Goal: Task Accomplishment & Management: Use online tool/utility

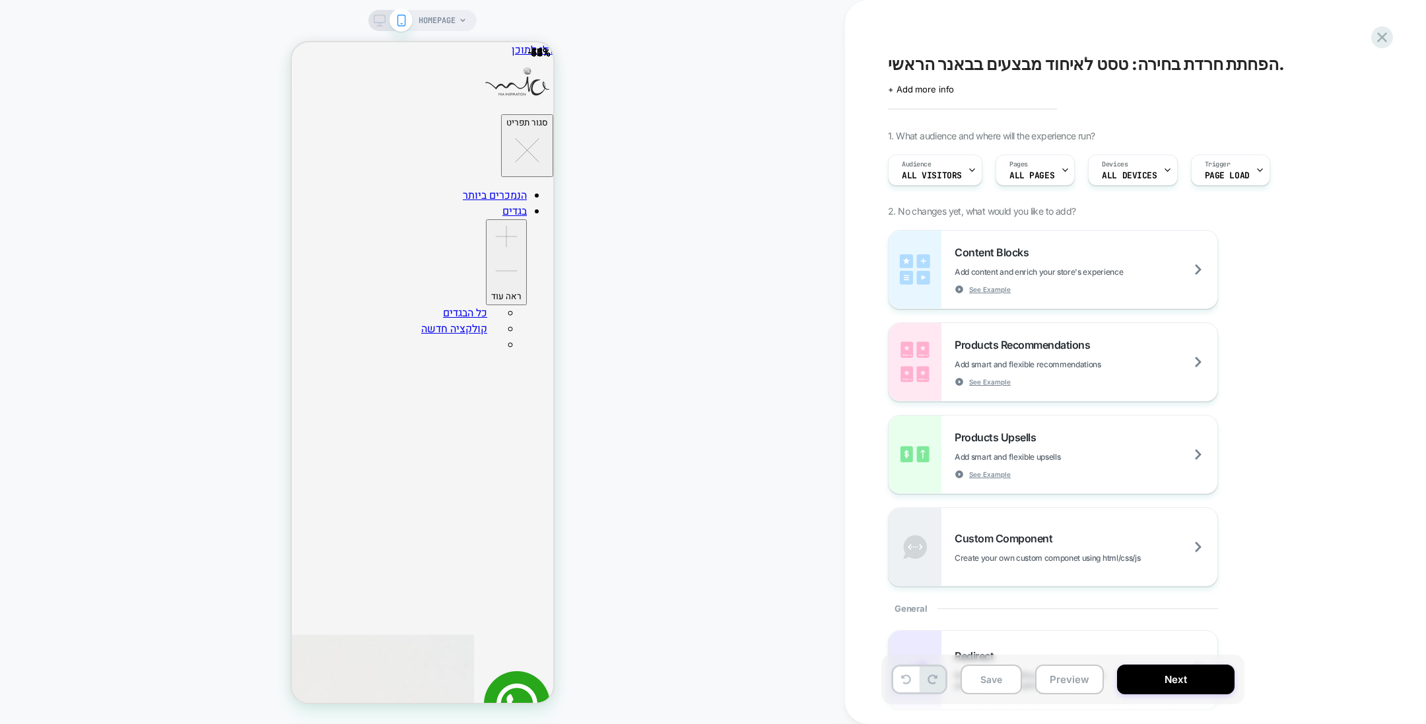
click at [383, 24] on icon at bounding box center [380, 21] width 12 height 12
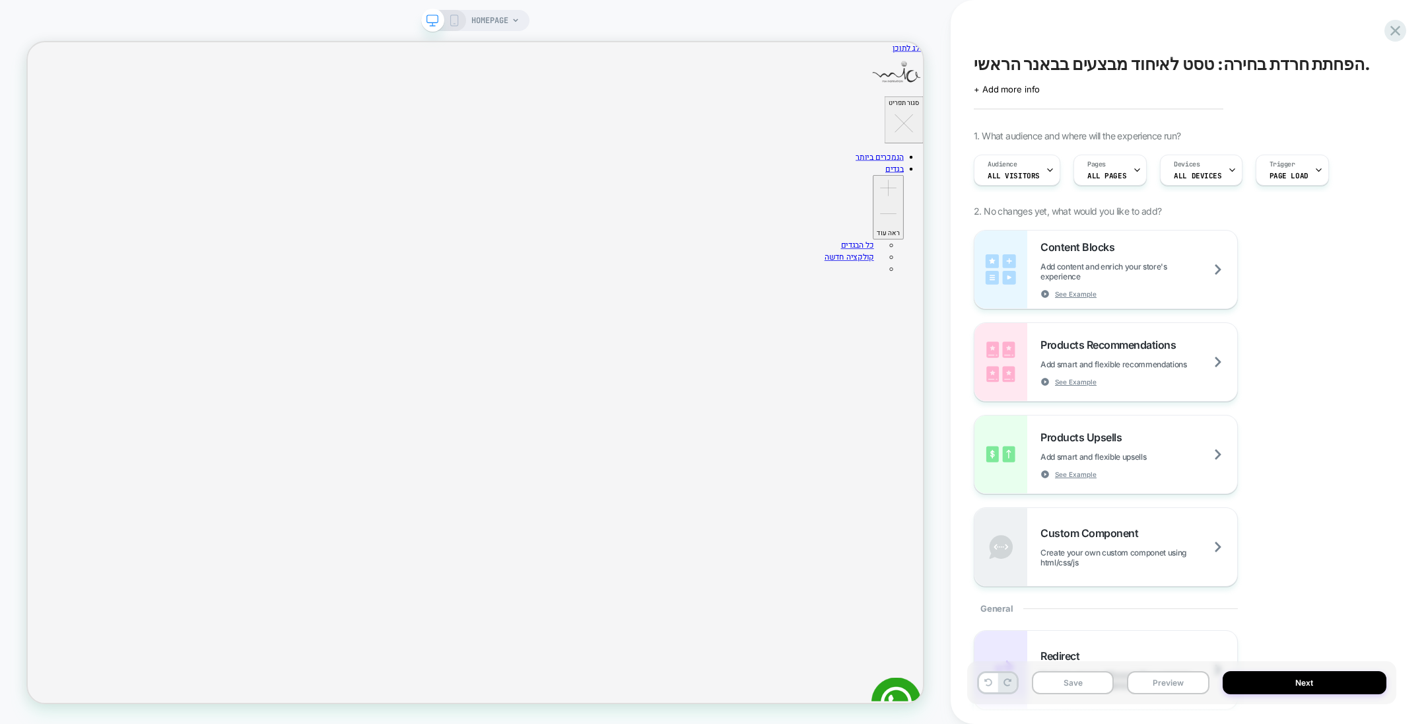
click at [1291, 71] on span "הפחתת חרדת בחירה: טסט לאיחוד מבצעים בבאנר הראשי." at bounding box center [1172, 64] width 397 height 20
click at [1291, 71] on textarea "**********" at bounding box center [1160, 64] width 373 height 20
click at [1093, 11] on div "**********" at bounding box center [1188, 362] width 429 height 724
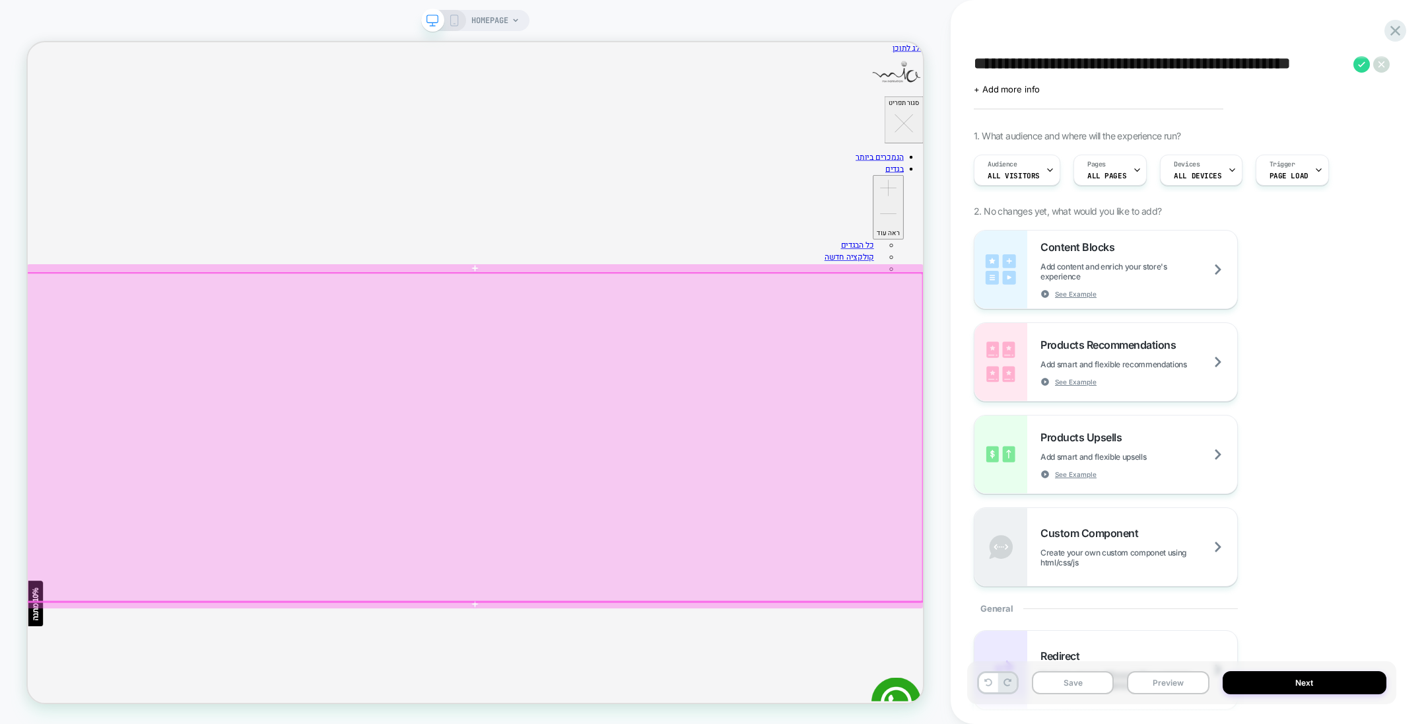
click at [1177, 437] on div at bounding box center [624, 569] width 1196 height 438
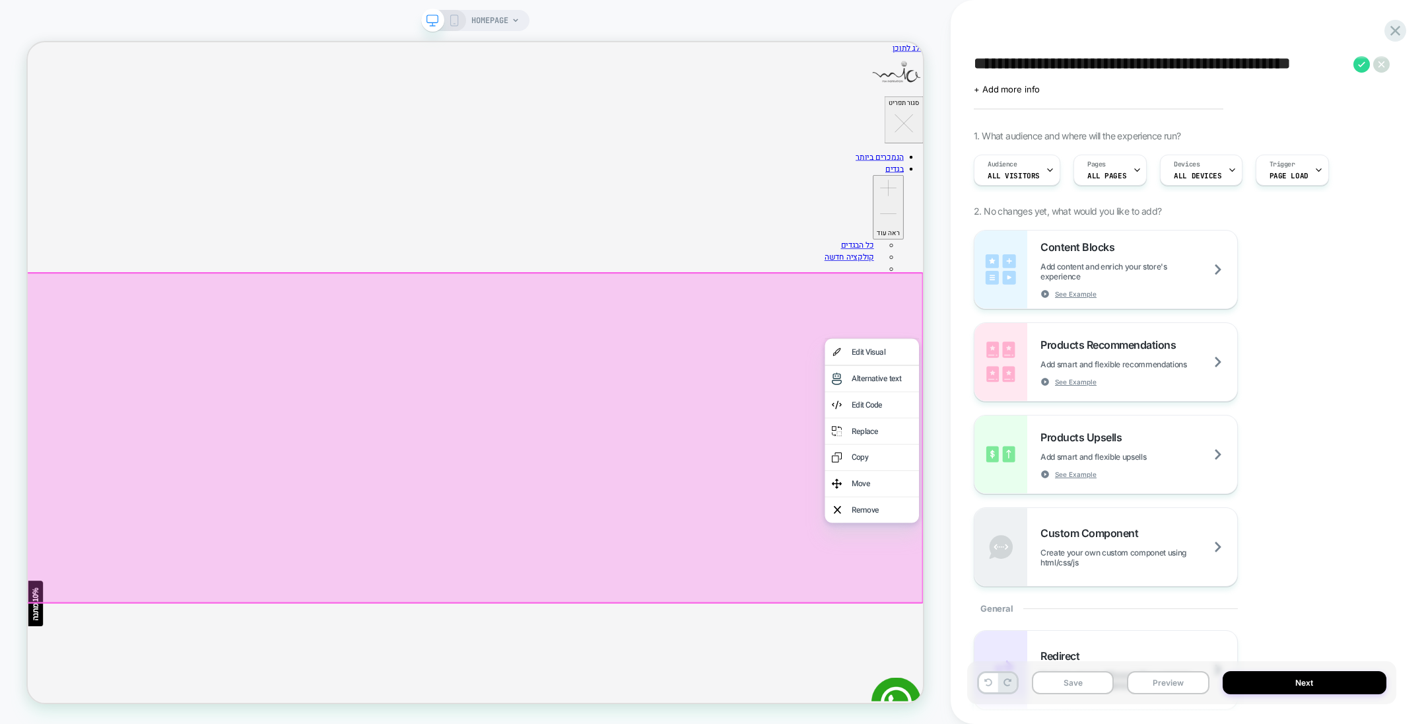
click at [1145, 557] on div "Replace" at bounding box center [1166, 561] width 81 height 16
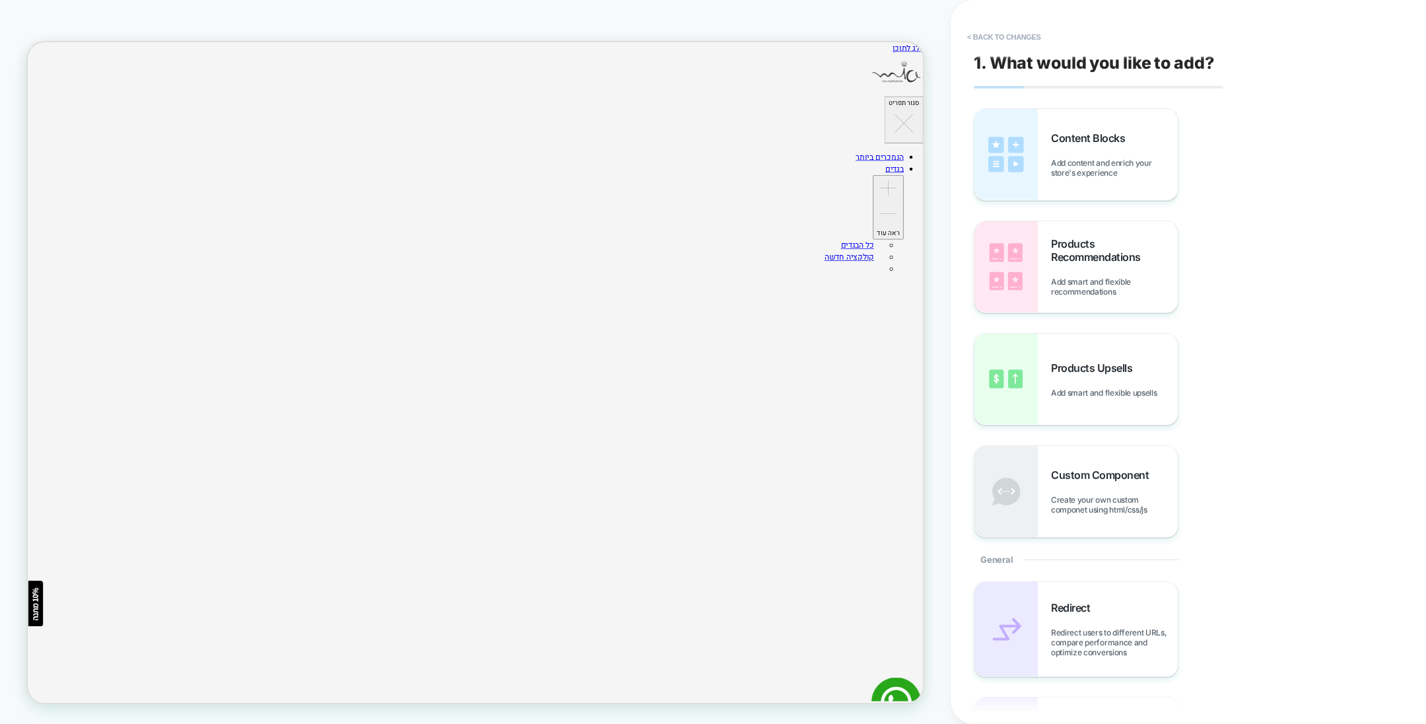
click at [1092, 164] on span "Add content and enrich your store's experience" at bounding box center [1114, 168] width 127 height 20
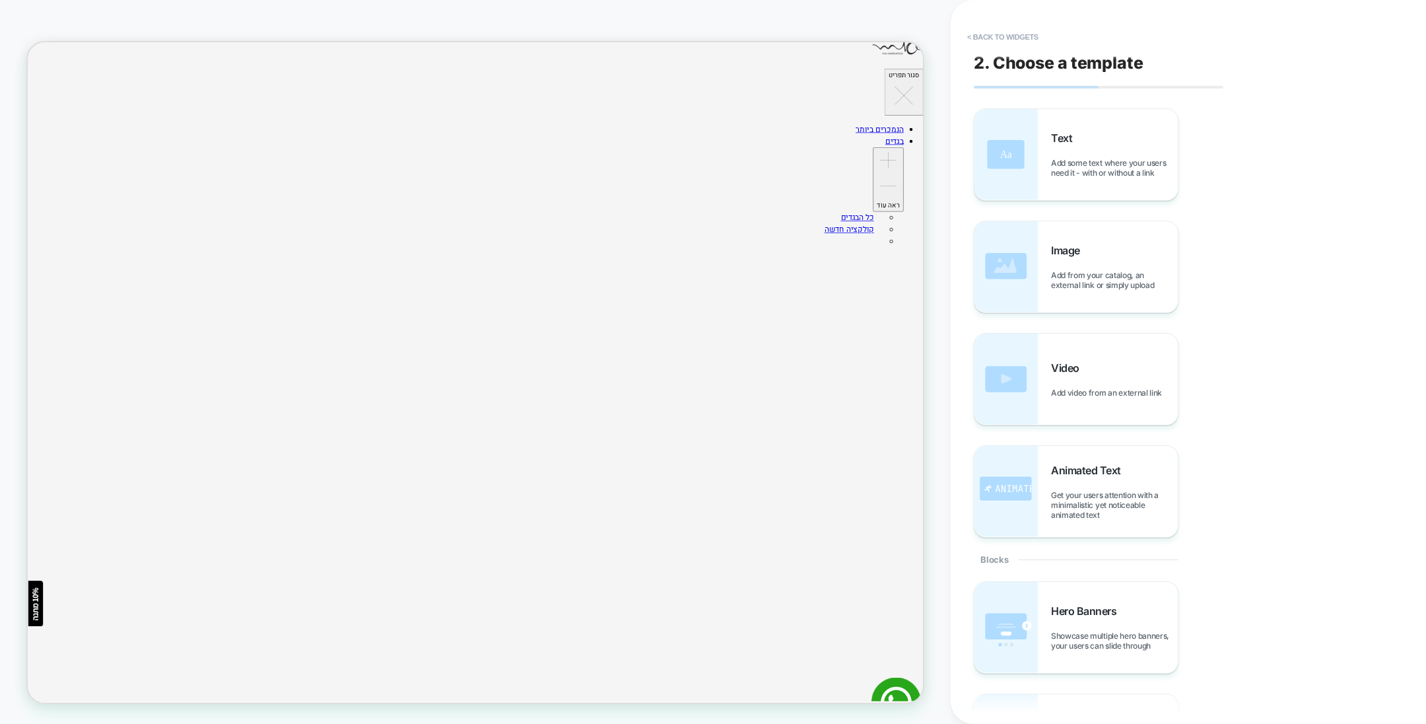
scroll to position [109, 0]
click at [1097, 287] on span "Add from your catalog, an external link or simply upload" at bounding box center [1114, 280] width 127 height 20
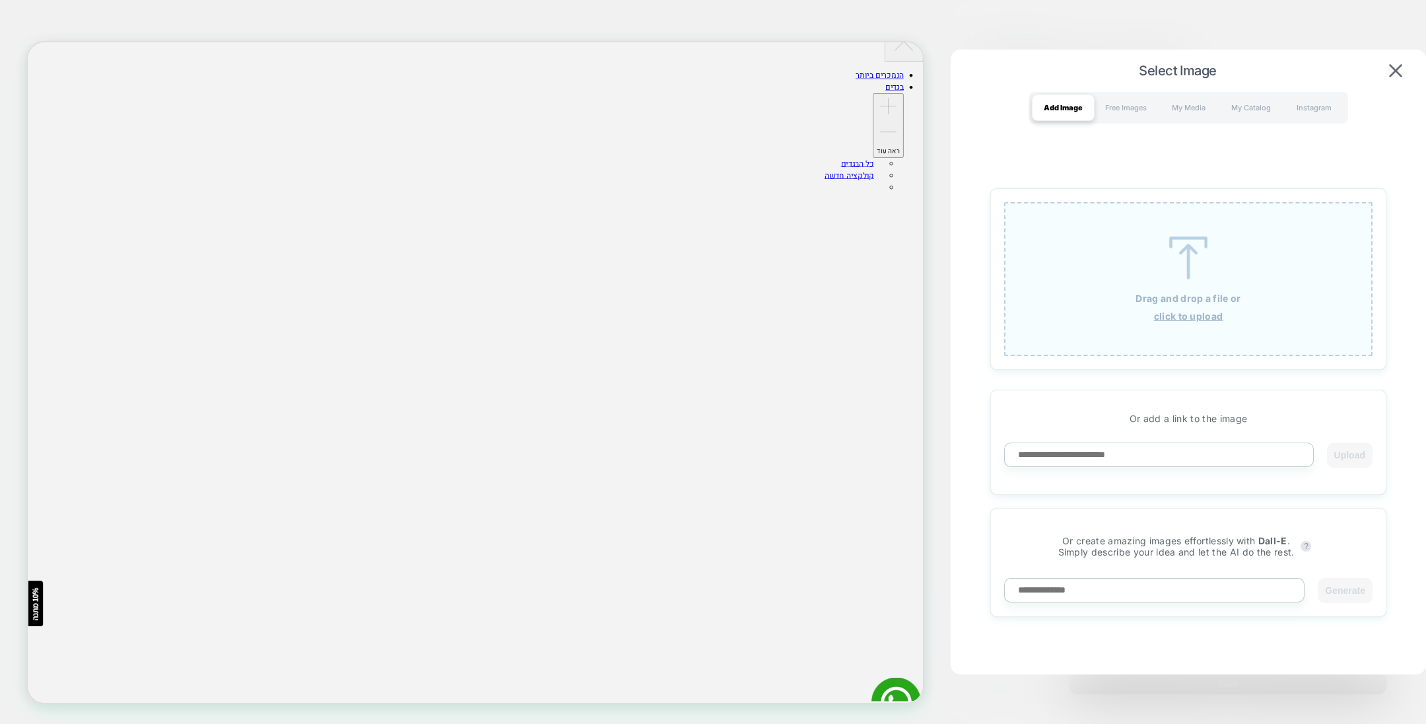
click at [1401, 77] on img at bounding box center [1395, 70] width 13 height 13
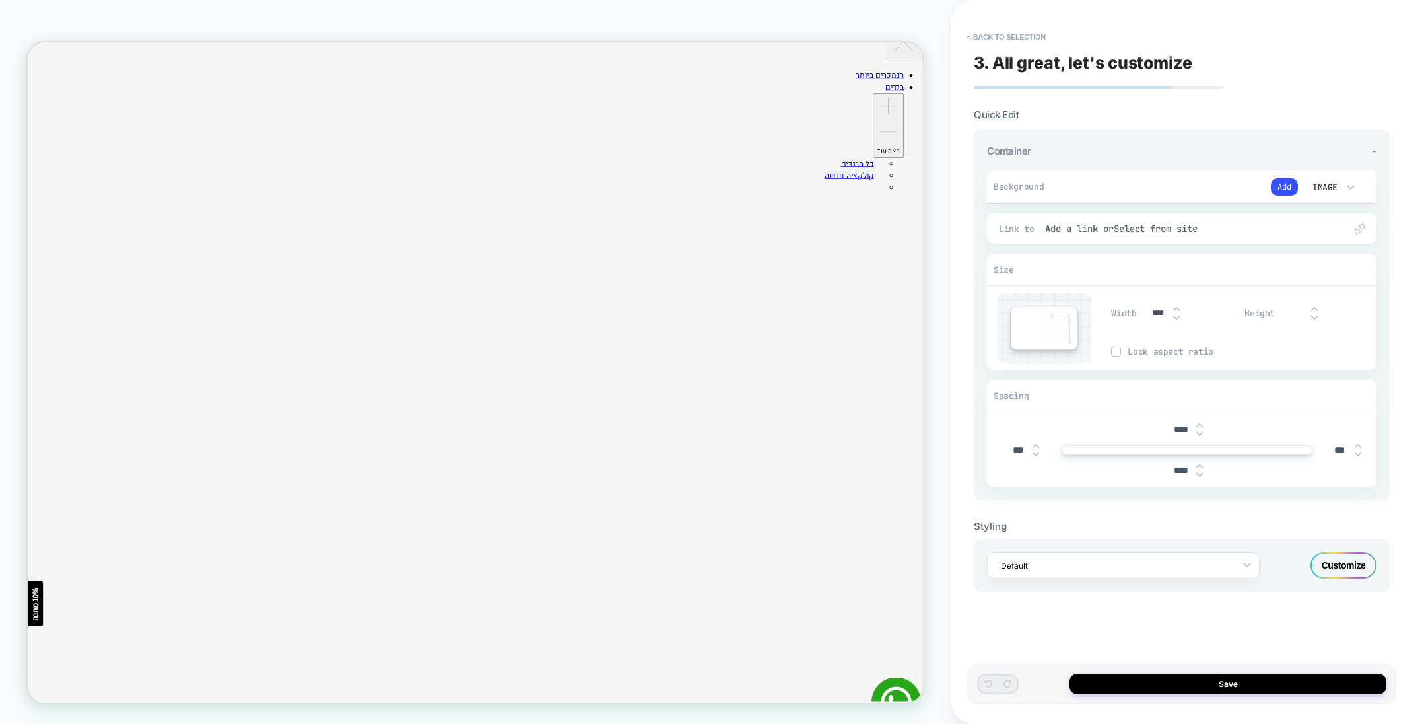
click at [1010, 36] on button "< Back to selection" at bounding box center [1007, 36] width 92 height 21
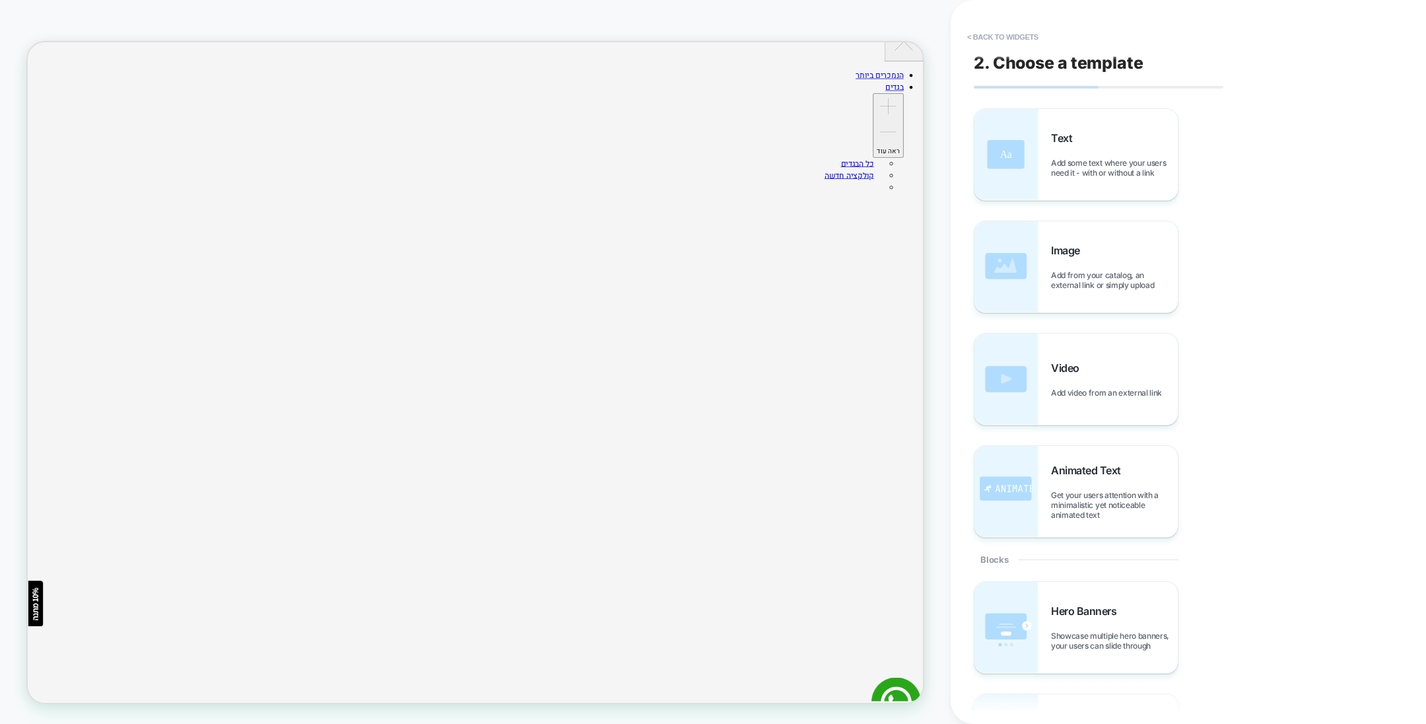
scroll to position [78, 0]
click at [1003, 36] on button "< Back to widgets" at bounding box center [1003, 36] width 85 height 21
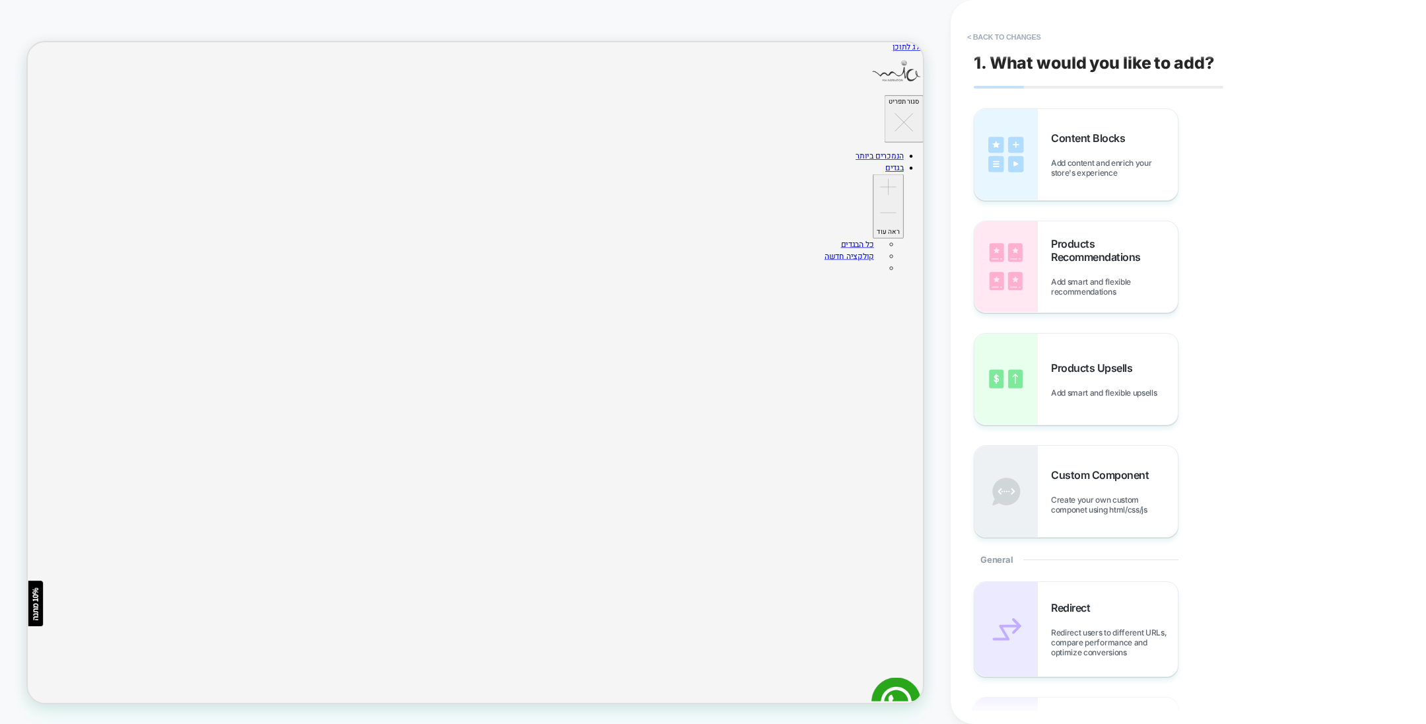
scroll to position [0, 0]
click at [999, 32] on button "< Back to changes" at bounding box center [1004, 36] width 87 height 21
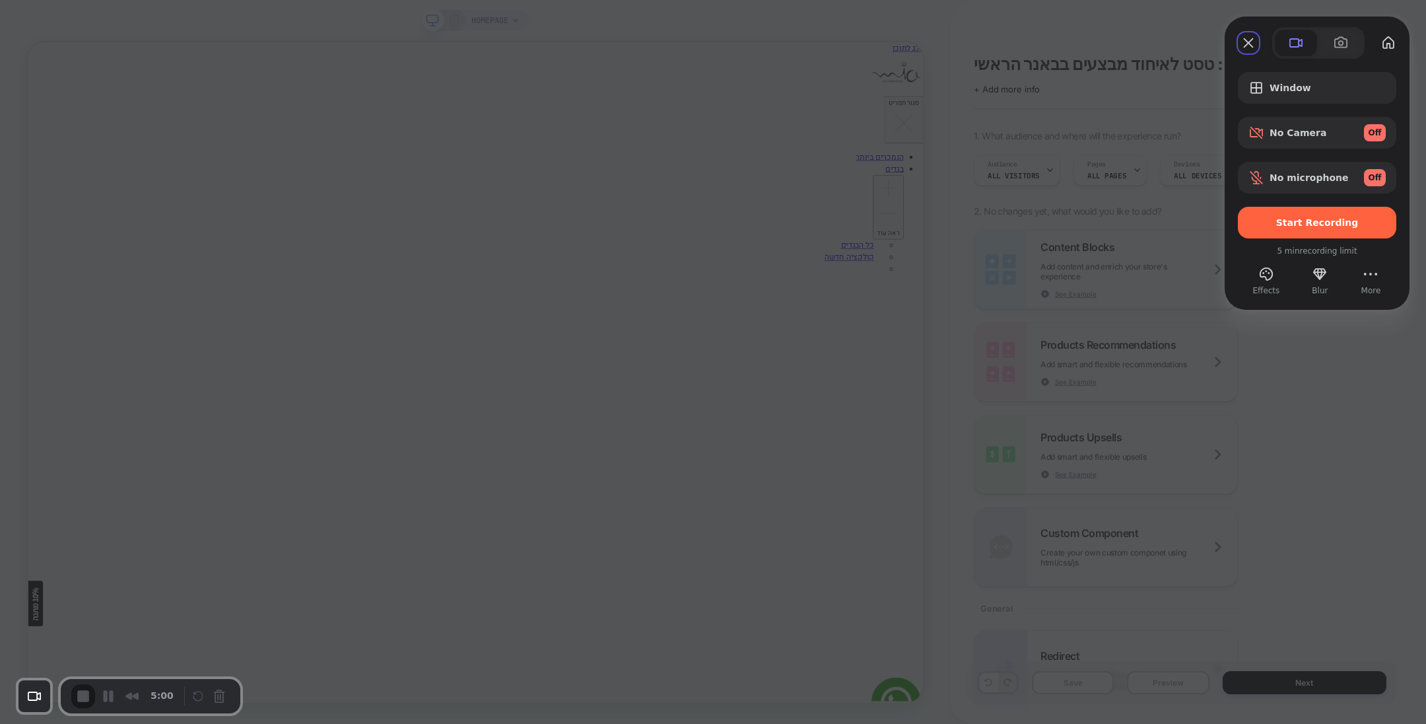
click at [1289, 225] on span "Start Recording" at bounding box center [1317, 222] width 83 height 11
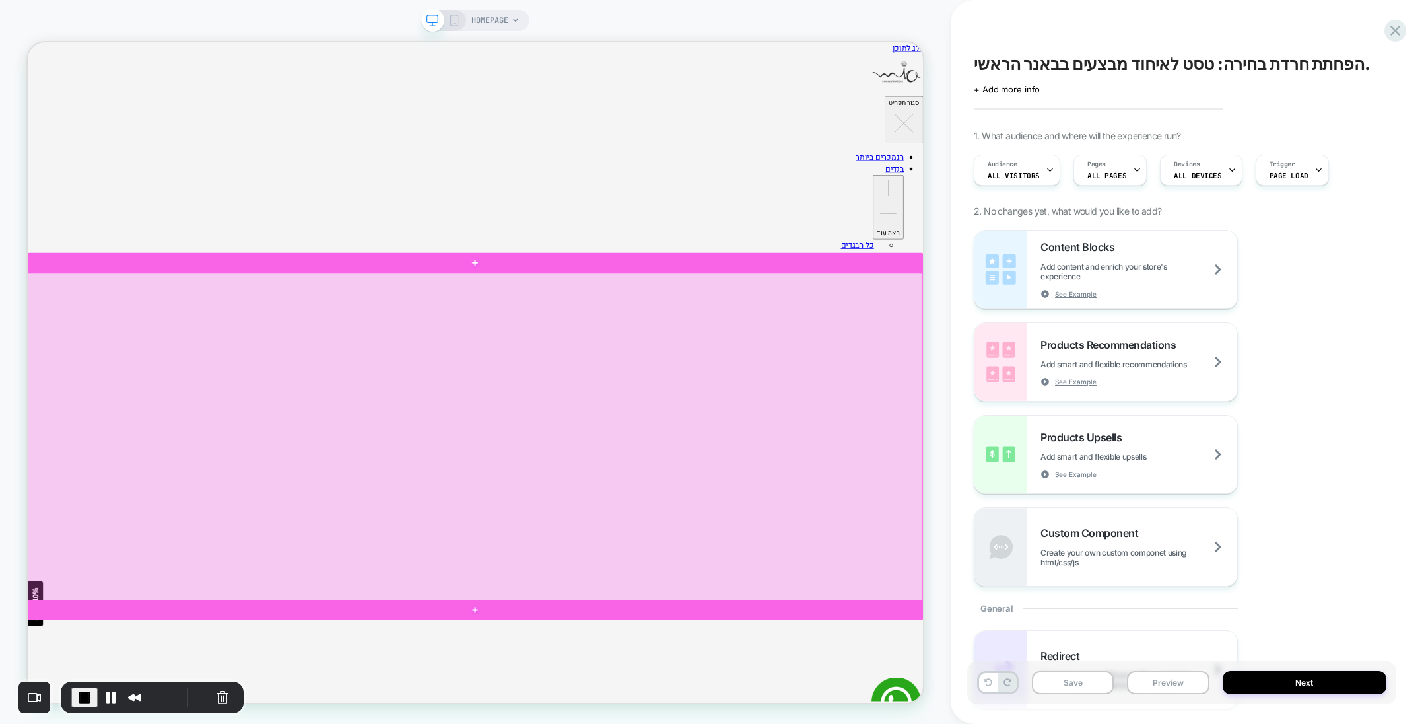
click at [851, 485] on div at bounding box center [624, 569] width 1196 height 438
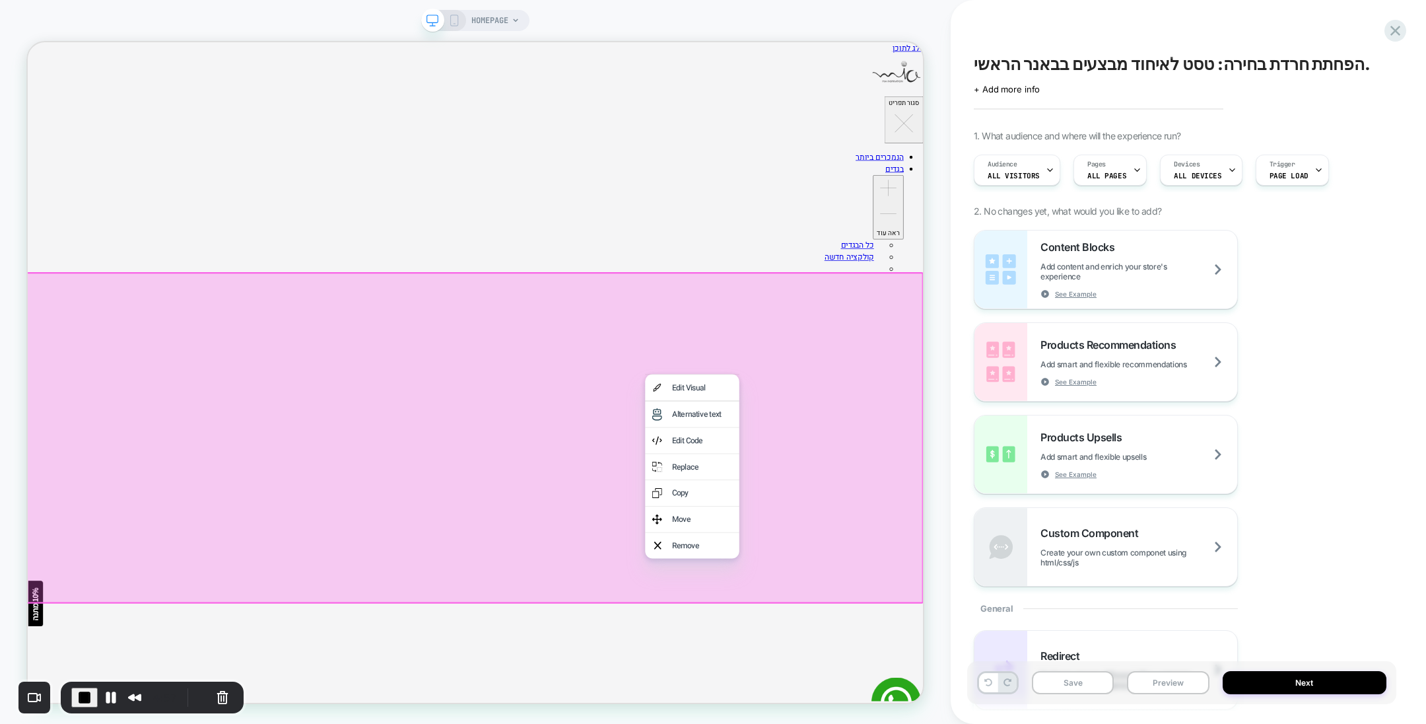
click at [916, 607] on div "Replace" at bounding box center [927, 608] width 81 height 16
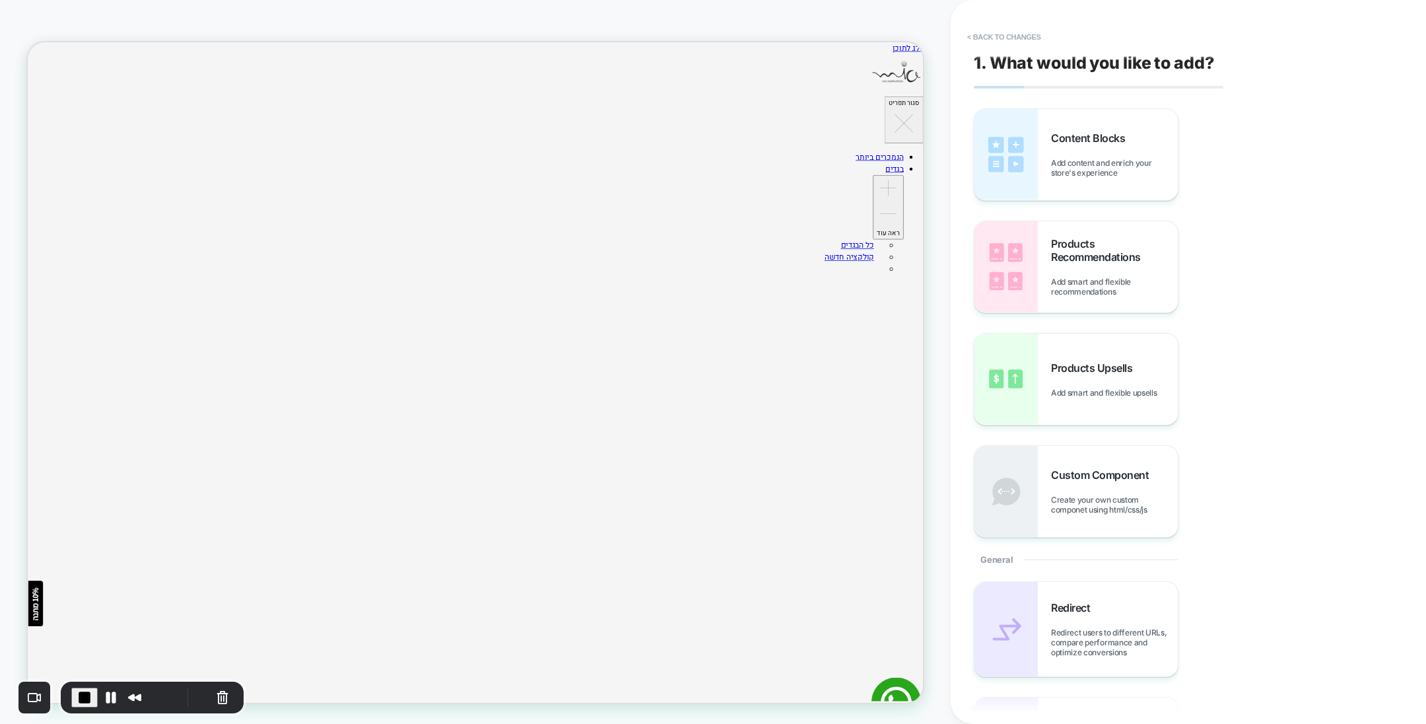
click at [1085, 158] on span "Add content and enrich your store's experience" at bounding box center [1114, 168] width 127 height 20
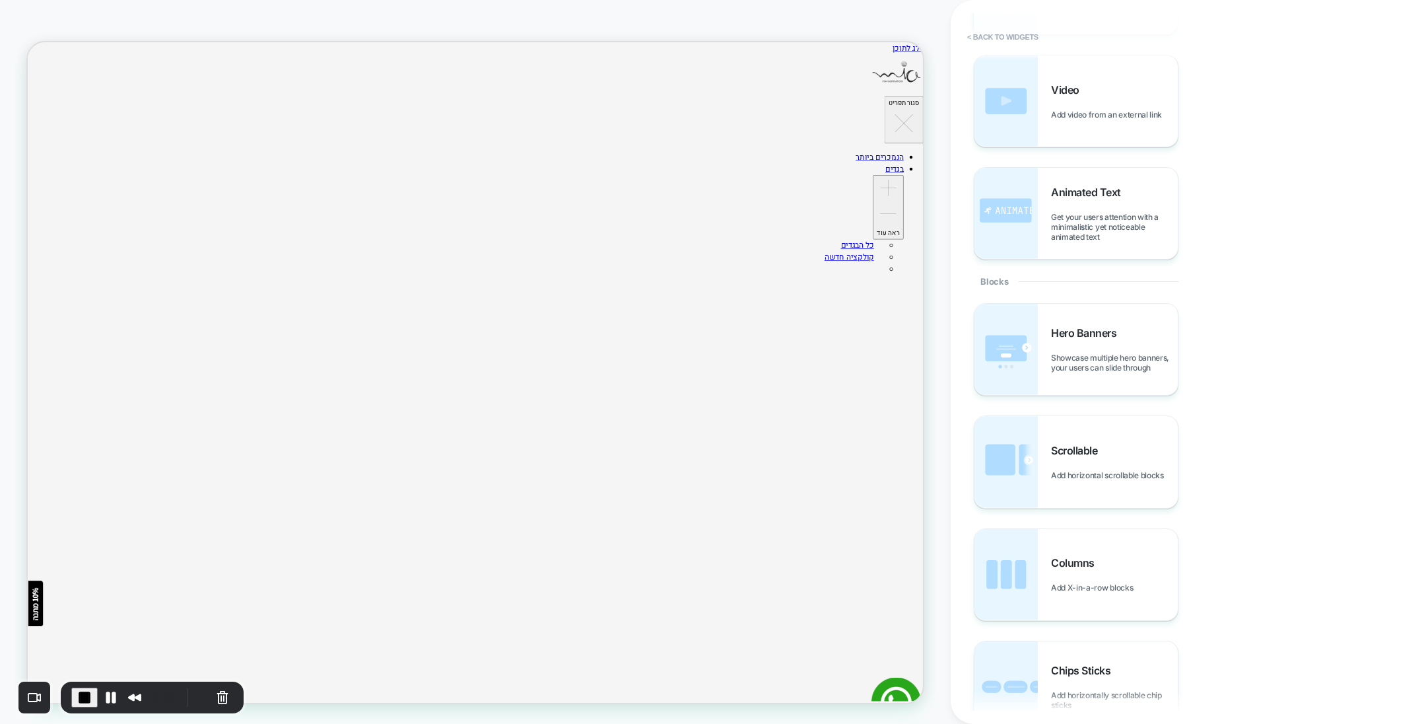
scroll to position [396, 0]
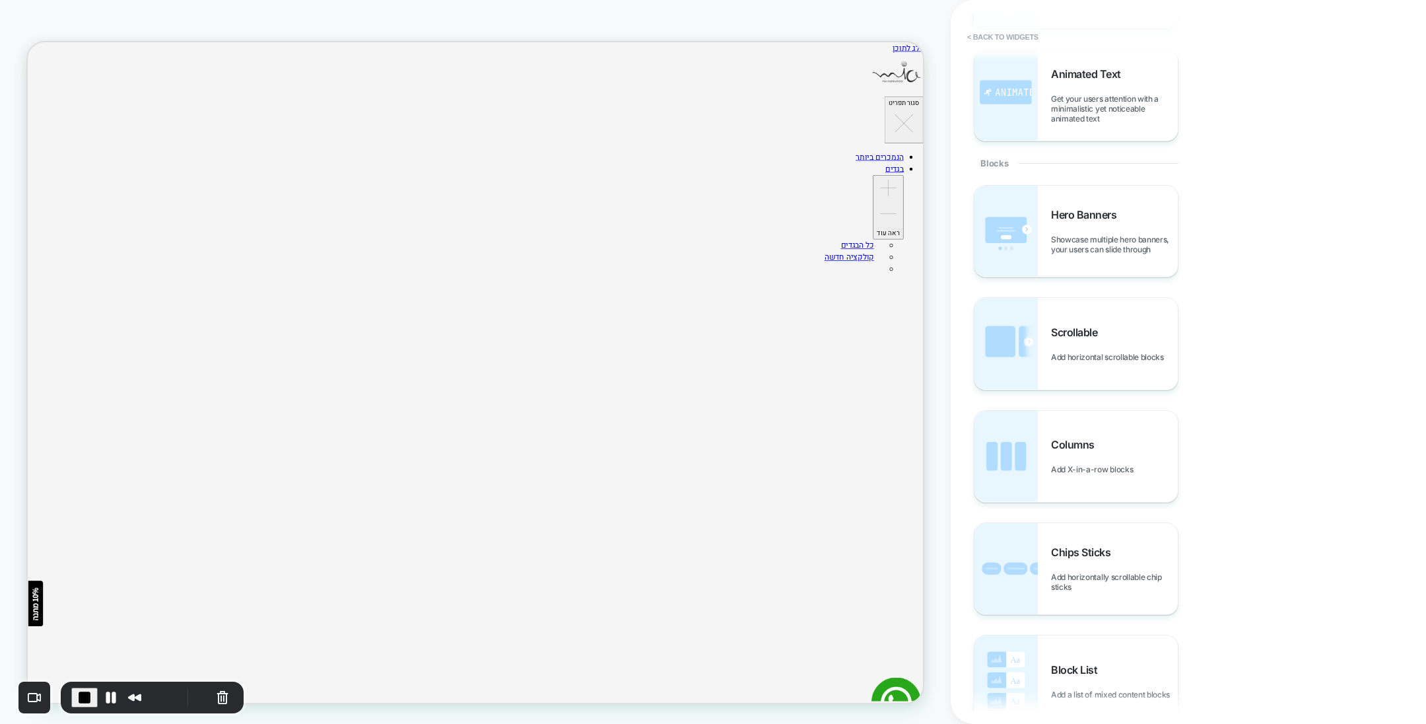
click at [1071, 216] on span "Hero Banners" at bounding box center [1087, 214] width 72 height 13
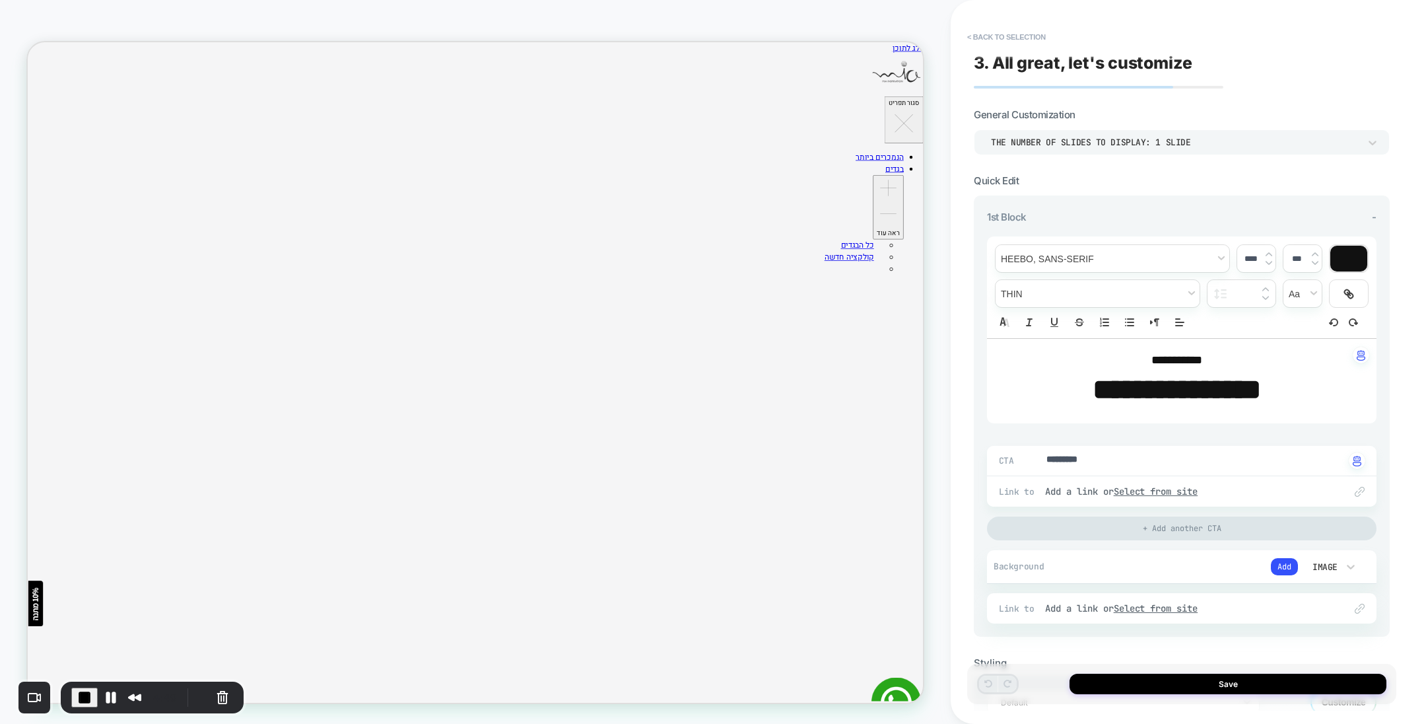
click at [1375, 214] on span "-" at bounding box center [1374, 217] width 5 height 13
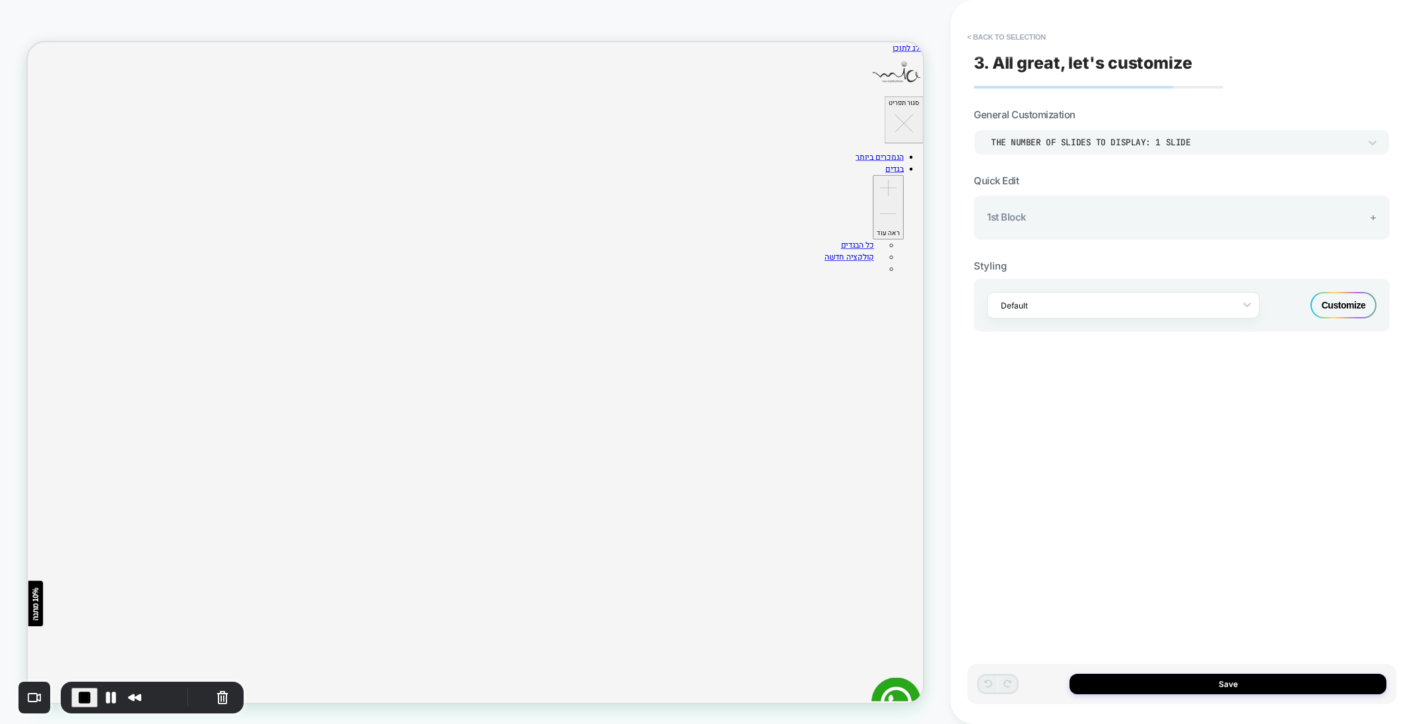
click at [1351, 145] on div "THE NUMBER OF SLIDES TO DISPLAY: 1 SLIDE" at bounding box center [1175, 142] width 368 height 11
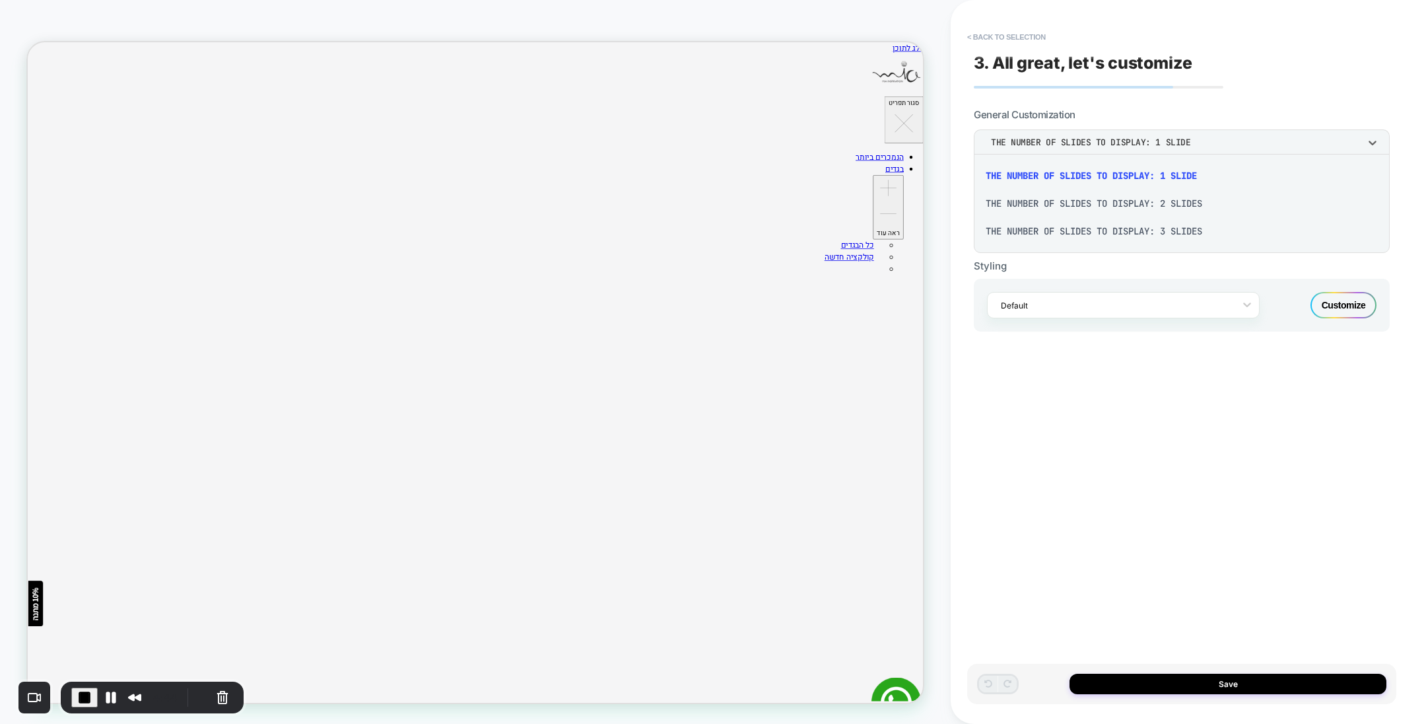
click at [1138, 230] on div "THE NUMBER OF SLIDES TO DISPLAY: 3 SLIDES" at bounding box center [1181, 231] width 405 height 28
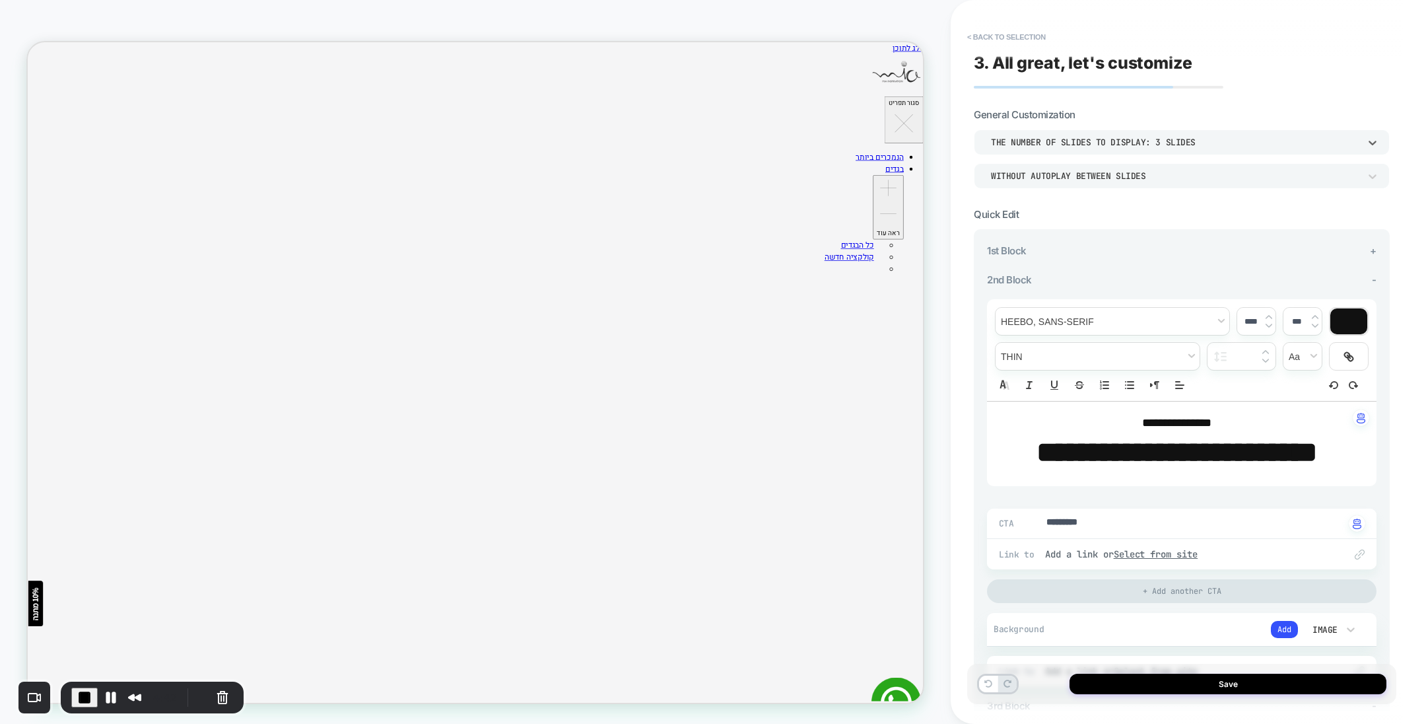
scroll to position [99, 0]
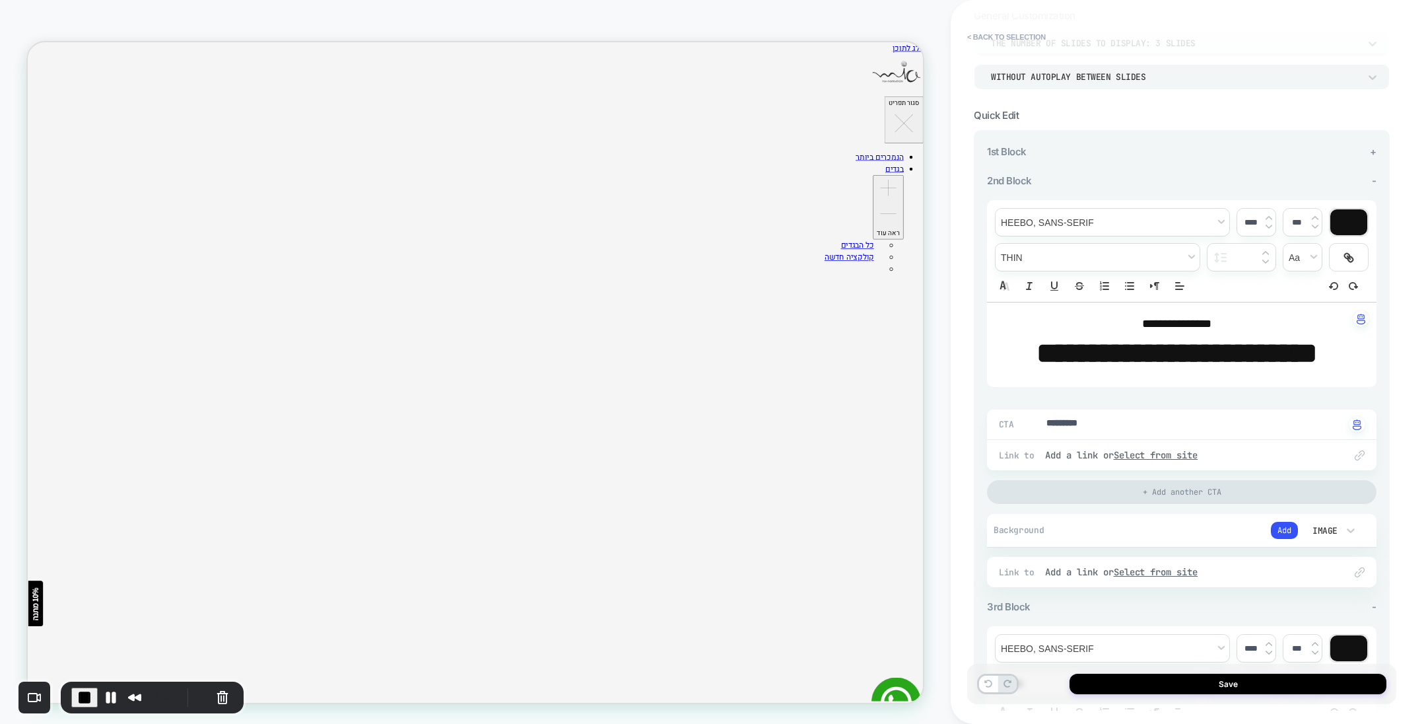
click at [1371, 149] on span "+" at bounding box center [1373, 151] width 7 height 13
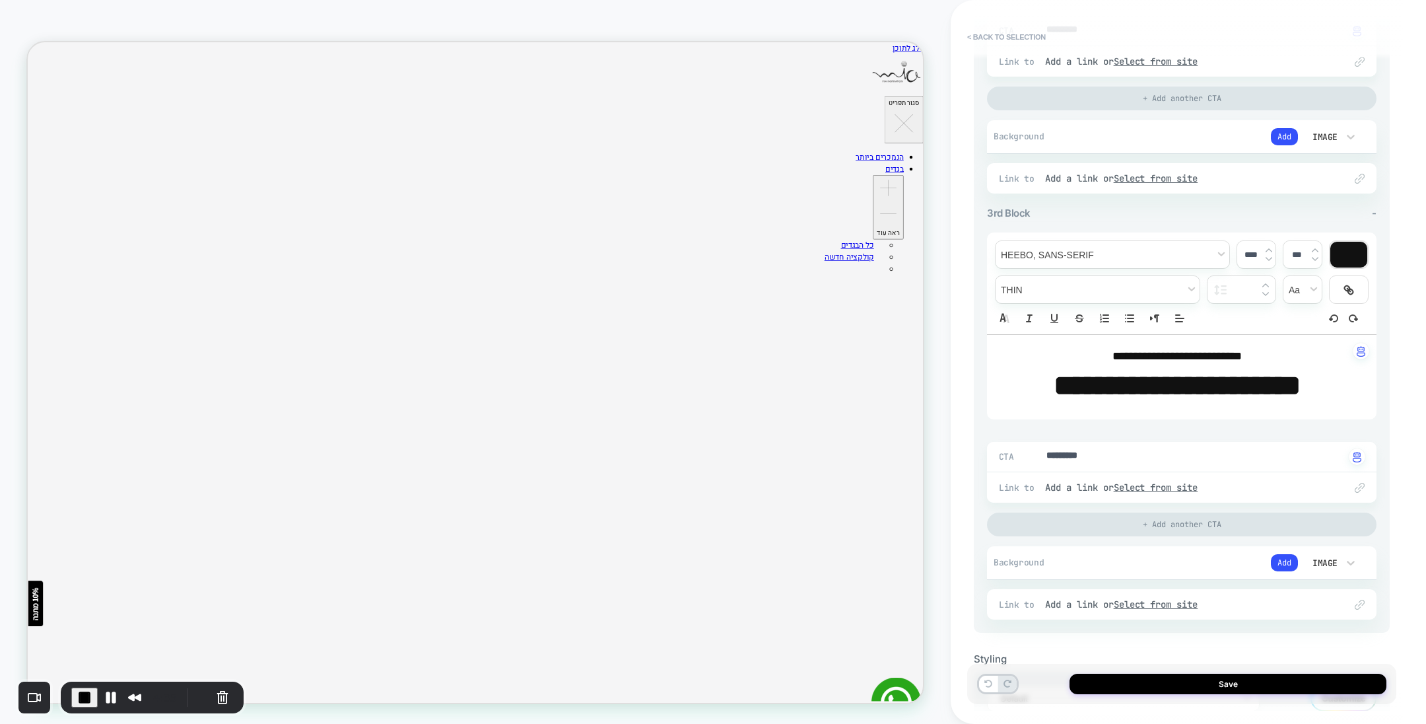
scroll to position [891, 0]
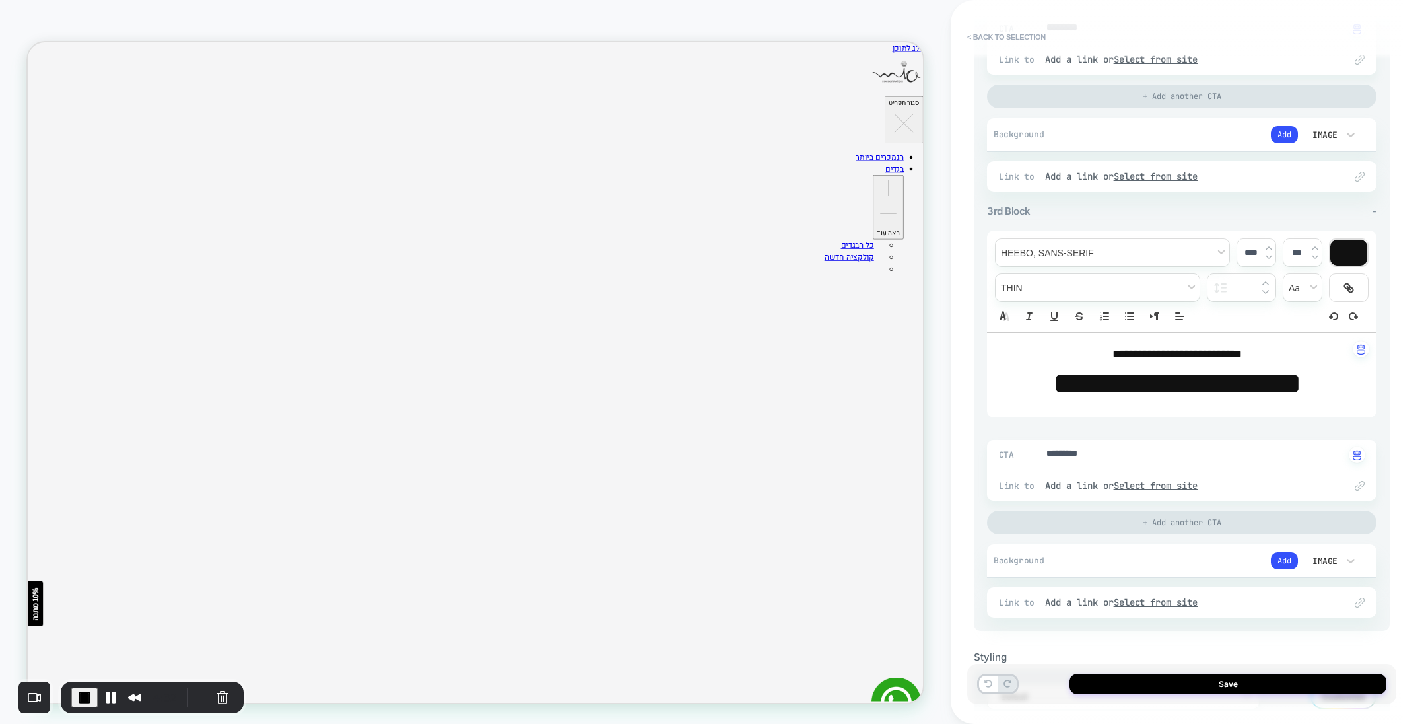
click at [1158, 679] on button "Save" at bounding box center [1228, 683] width 317 height 20
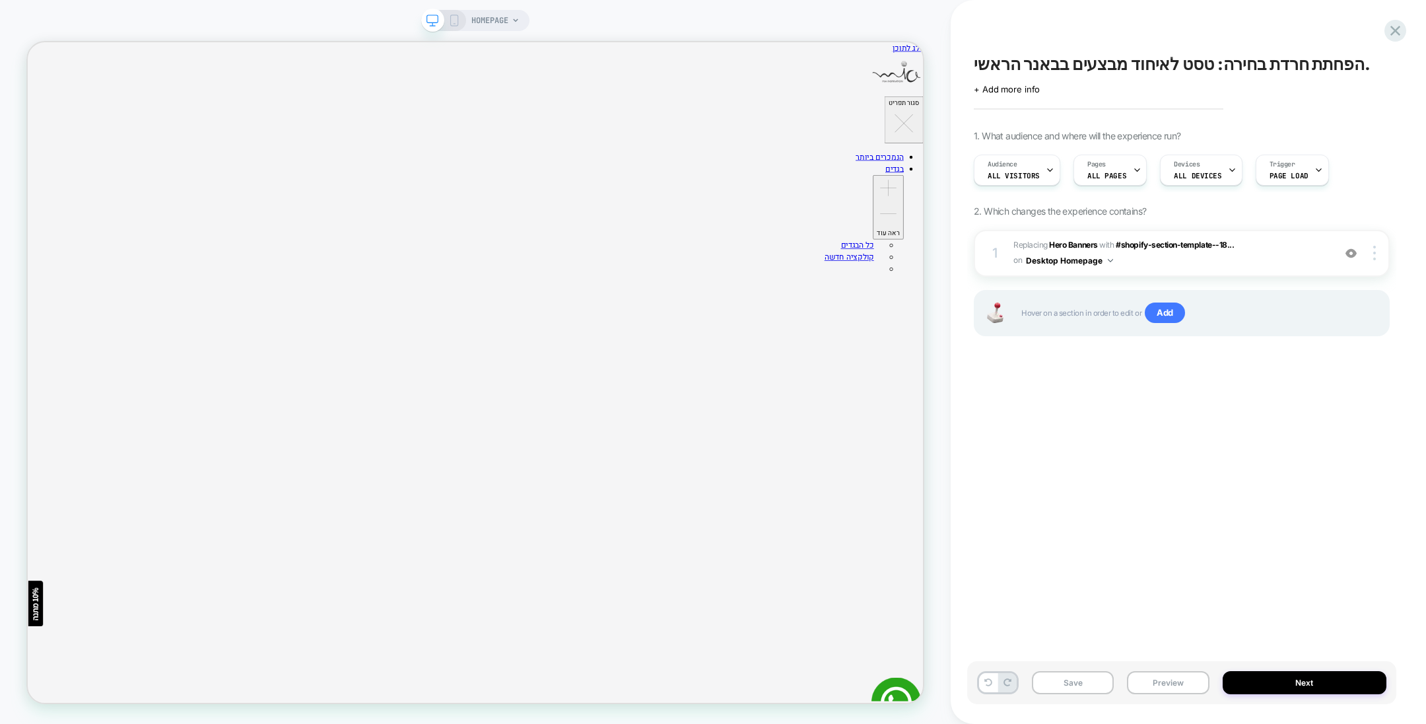
click at [1369, 252] on div at bounding box center [1376, 253] width 25 height 15
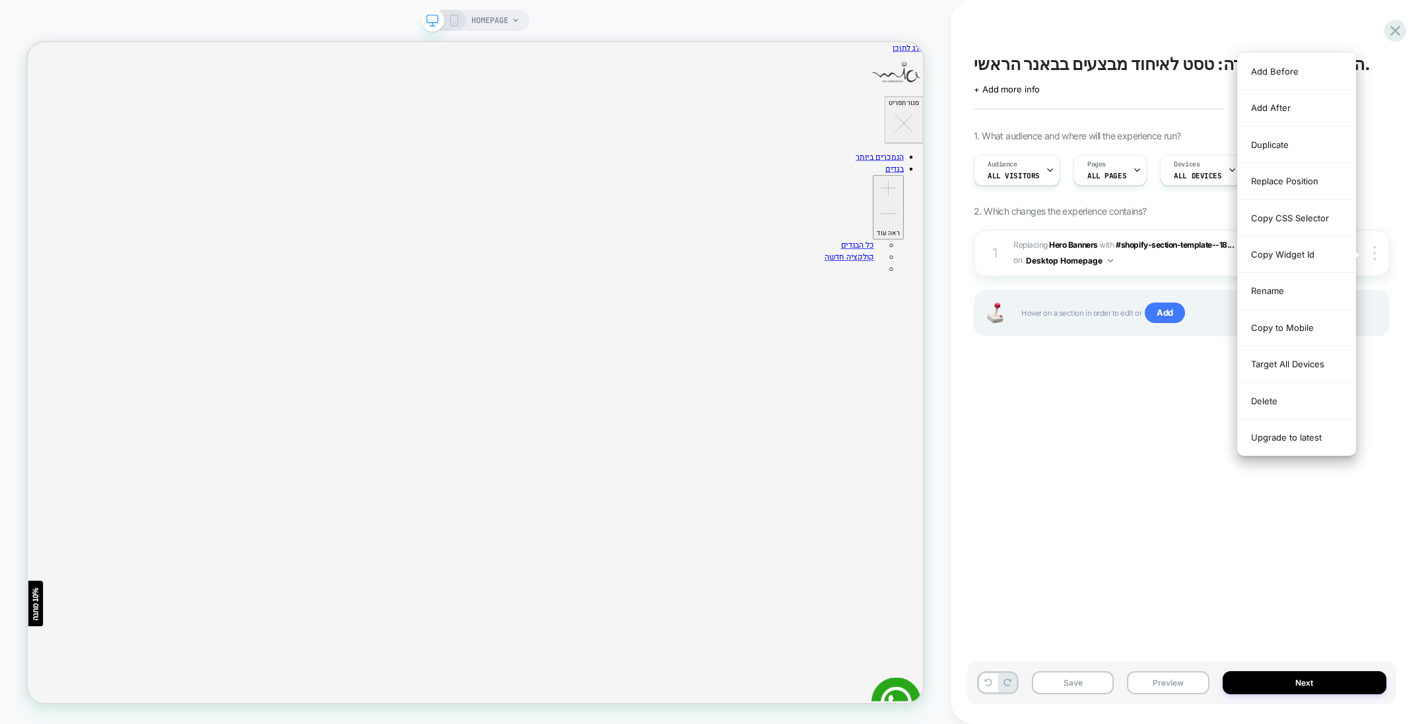
click at [1287, 395] on div "Delete" at bounding box center [1297, 401] width 118 height 36
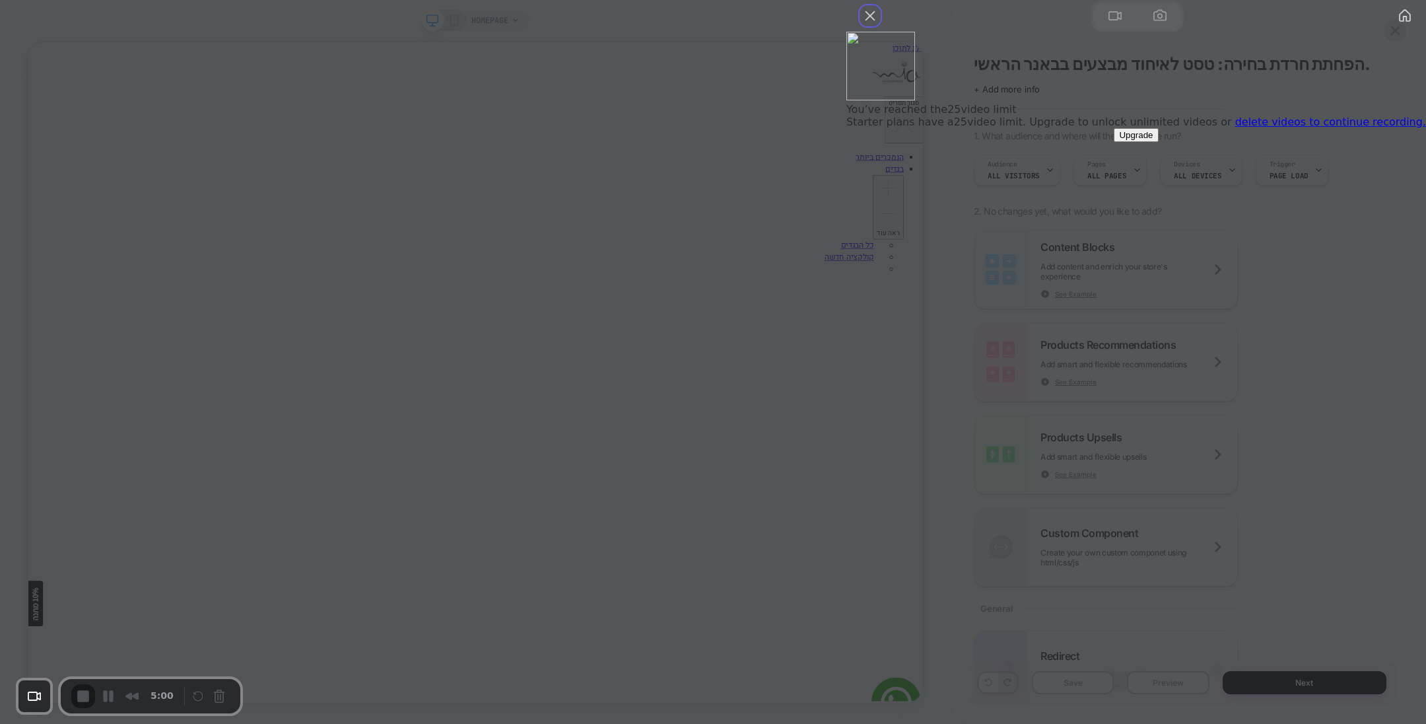
click at [881, 26] on button "Close" at bounding box center [870, 15] width 21 height 21
click at [1295, 128] on link "delete videos to continue recording." at bounding box center [1330, 122] width 191 height 13
click at [881, 26] on button "Close" at bounding box center [870, 15] width 21 height 21
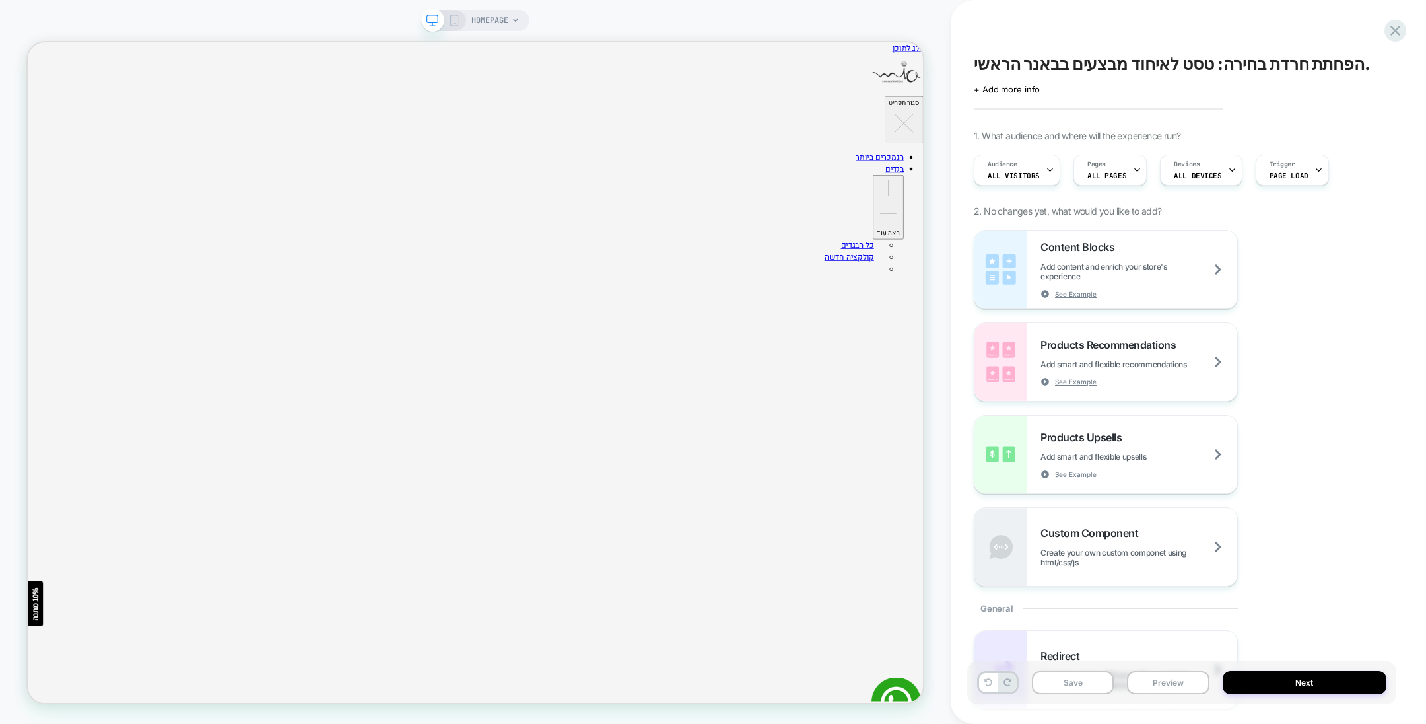
click at [1207, 15] on div "הפחתת חרדת בחירה: טסט לאיחוד מבצעים בבאנר הראשי. Click to edit experience detai…" at bounding box center [1181, 361] width 429 height 697
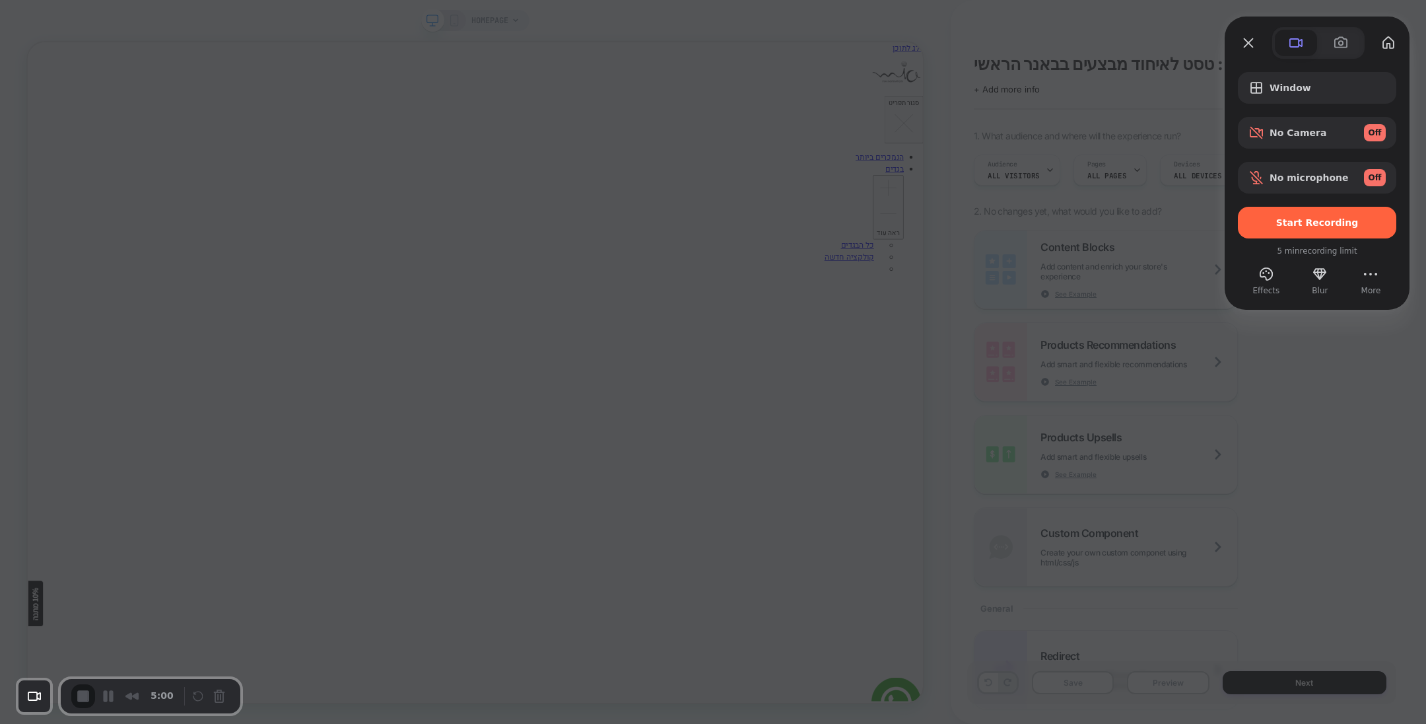
click at [1315, 75] on div "Window" at bounding box center [1317, 88] width 158 height 32
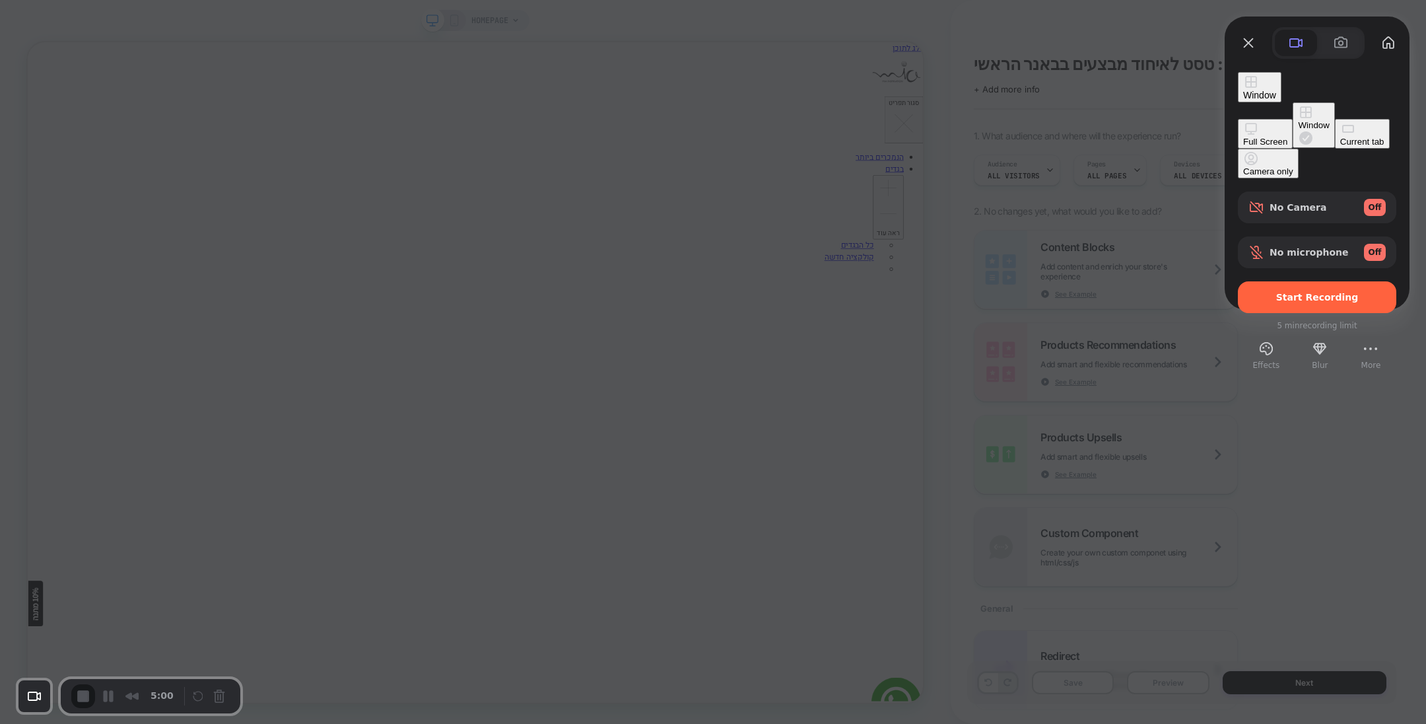
click at [1340, 147] on div "Current tab" at bounding box center [1362, 142] width 44 height 10
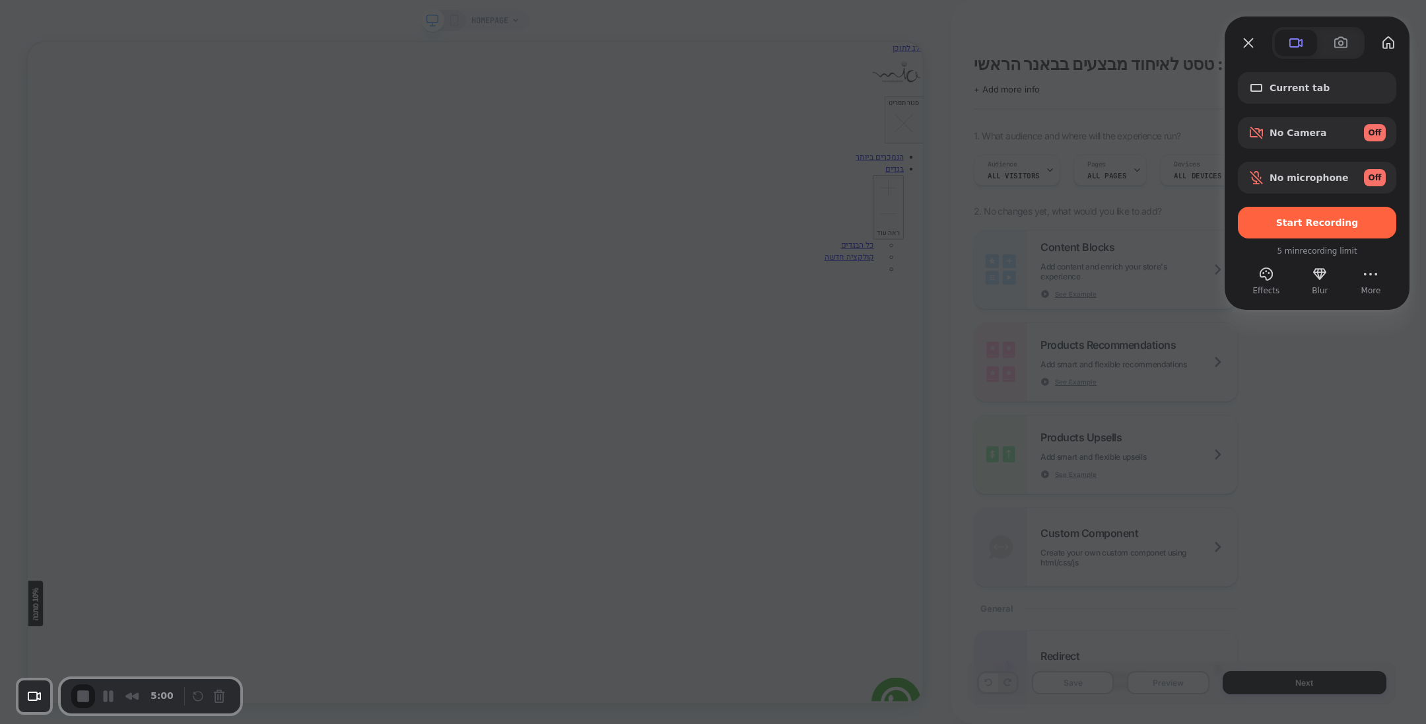
click at [1303, 222] on span "Start Recording" at bounding box center [1317, 222] width 83 height 11
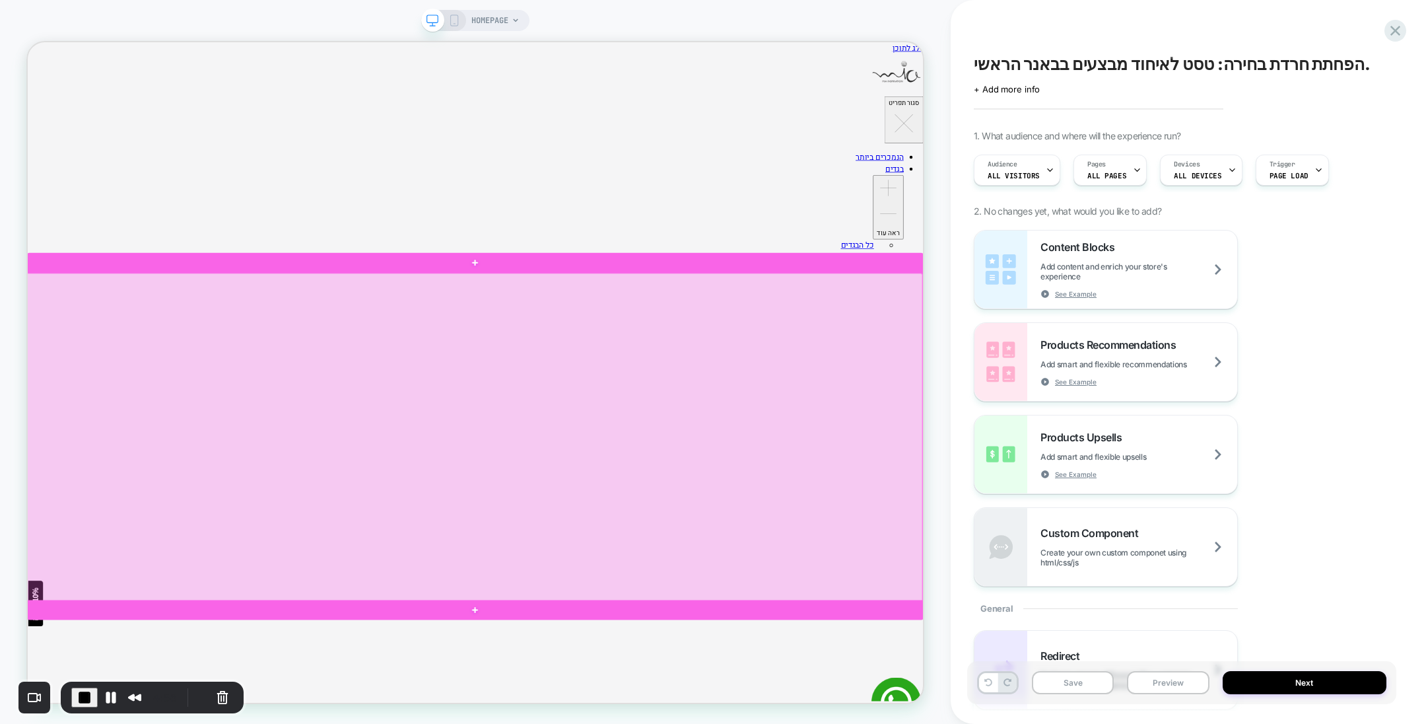
click at [949, 522] on div at bounding box center [624, 569] width 1196 height 438
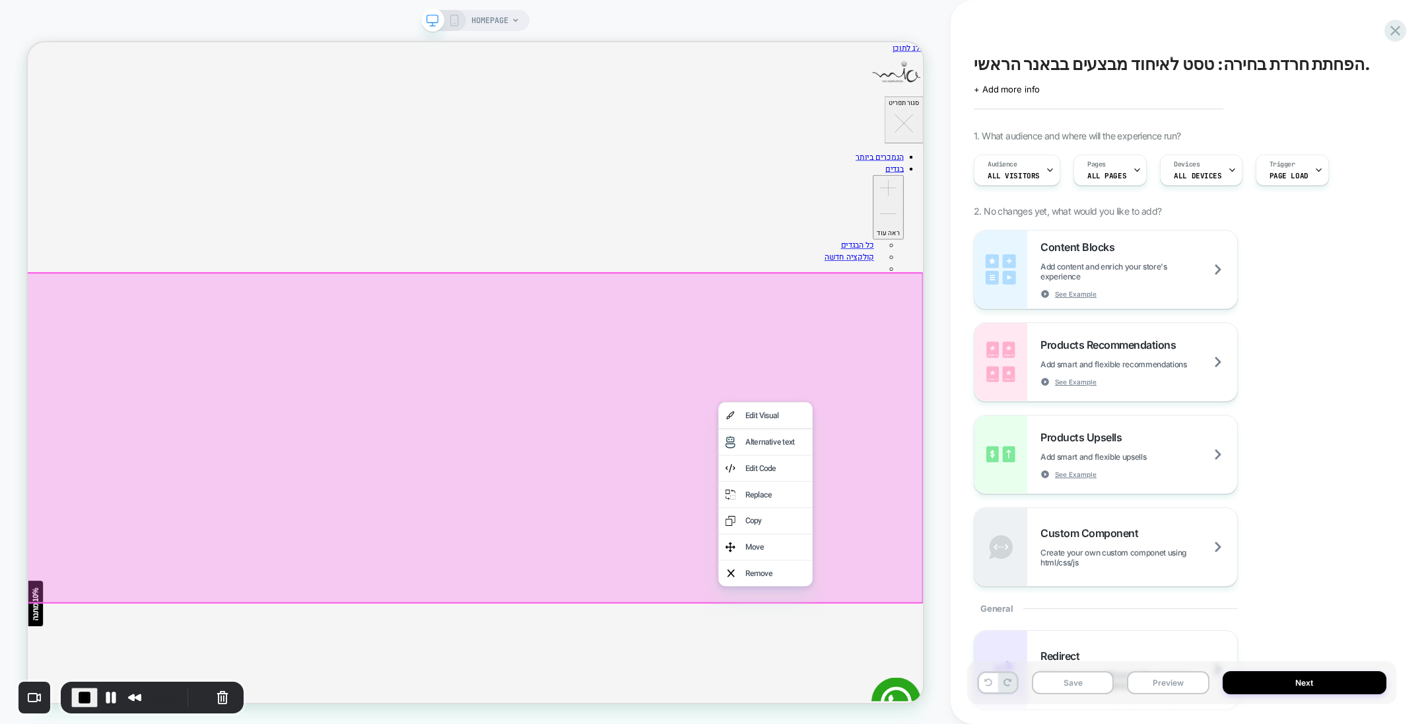
click at [998, 647] on div "Replace" at bounding box center [1024, 645] width 81 height 16
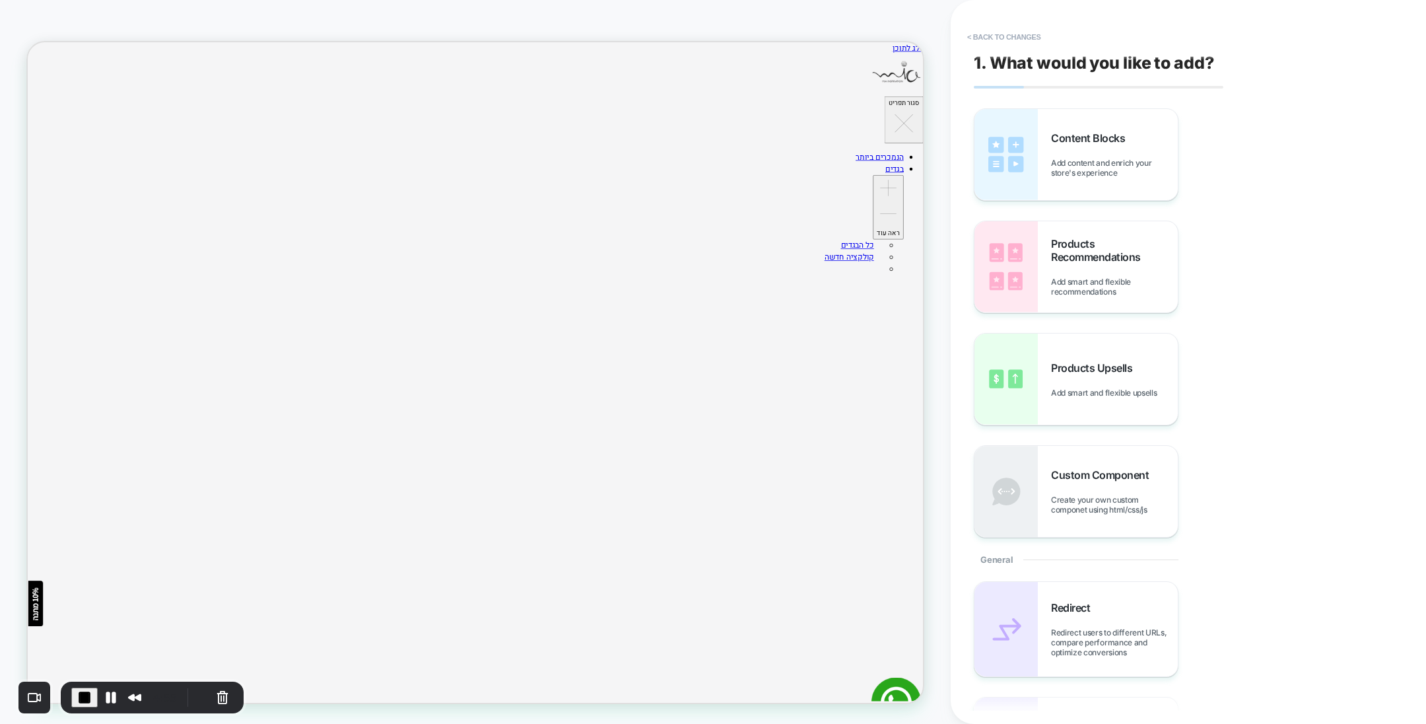
click at [1056, 139] on span "Content Blocks" at bounding box center [1091, 137] width 81 height 13
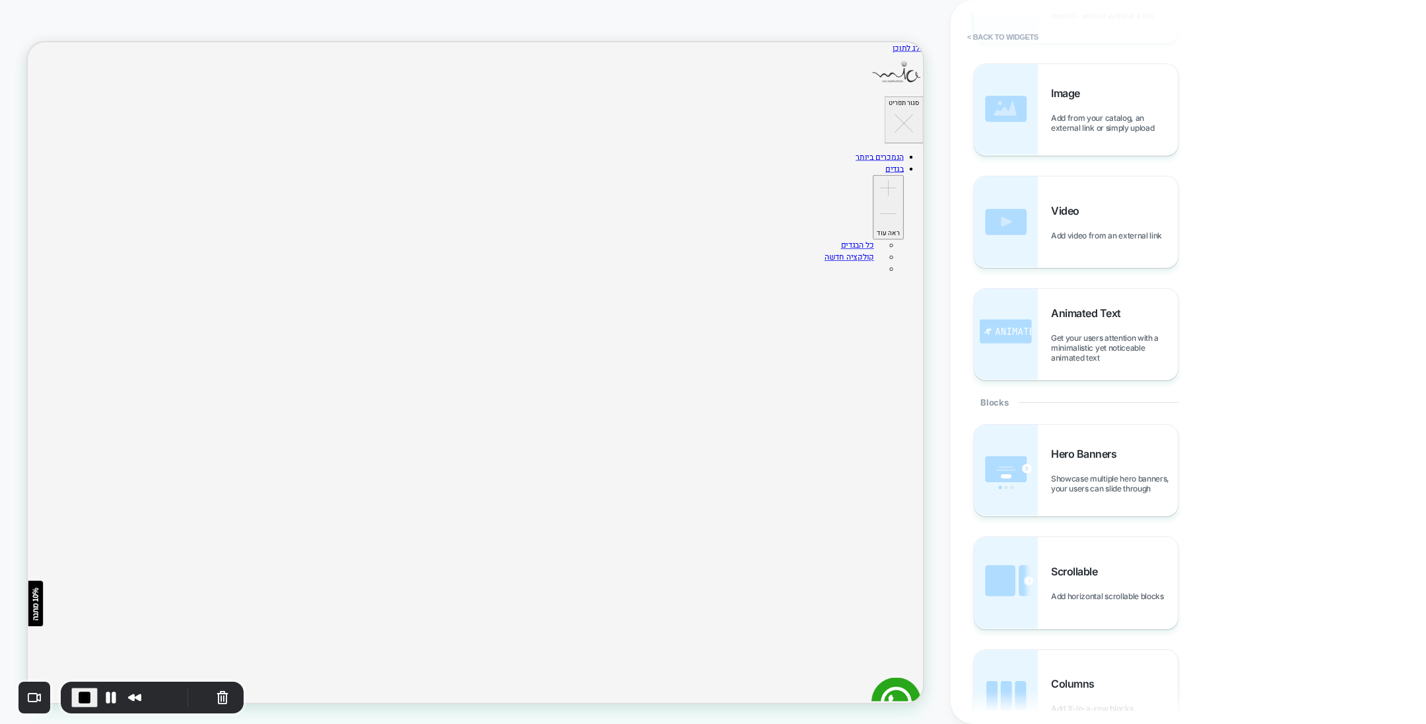
scroll to position [198, 0]
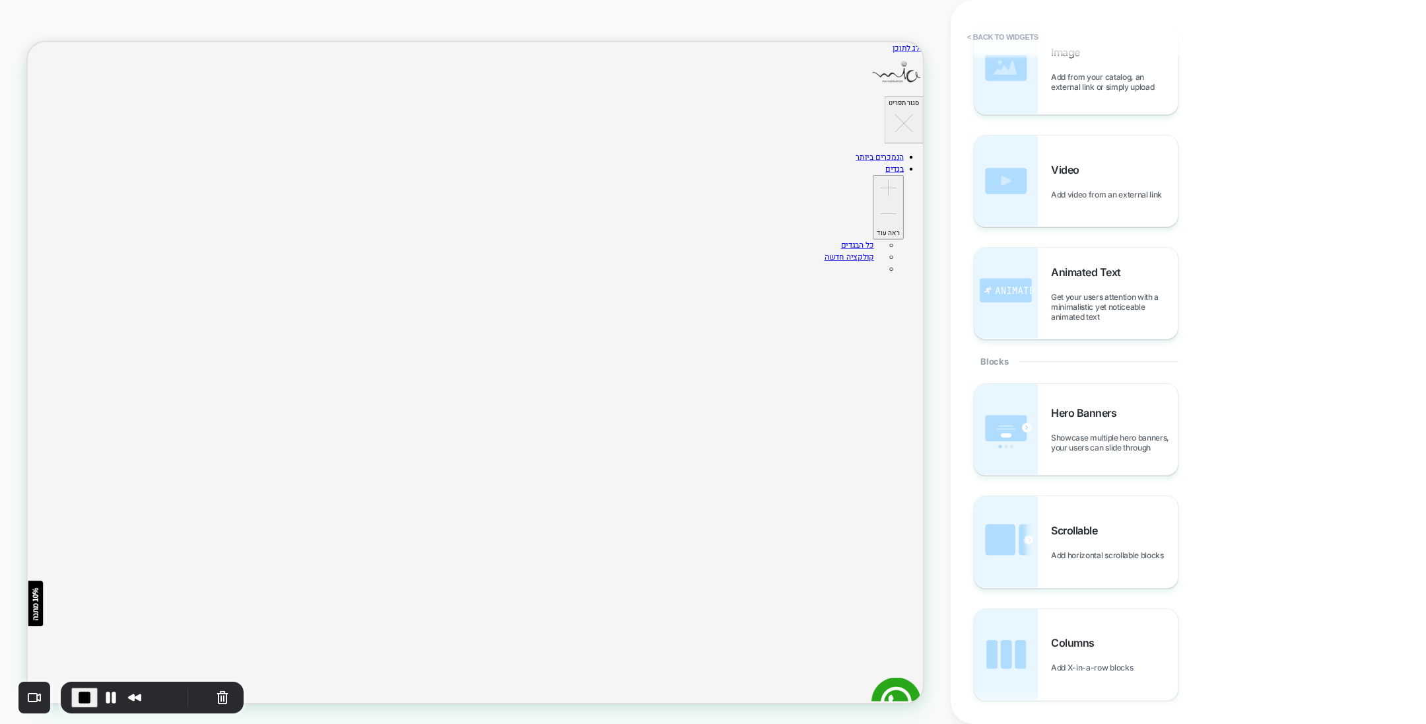
click at [1059, 412] on span "Hero Banners" at bounding box center [1087, 412] width 72 height 13
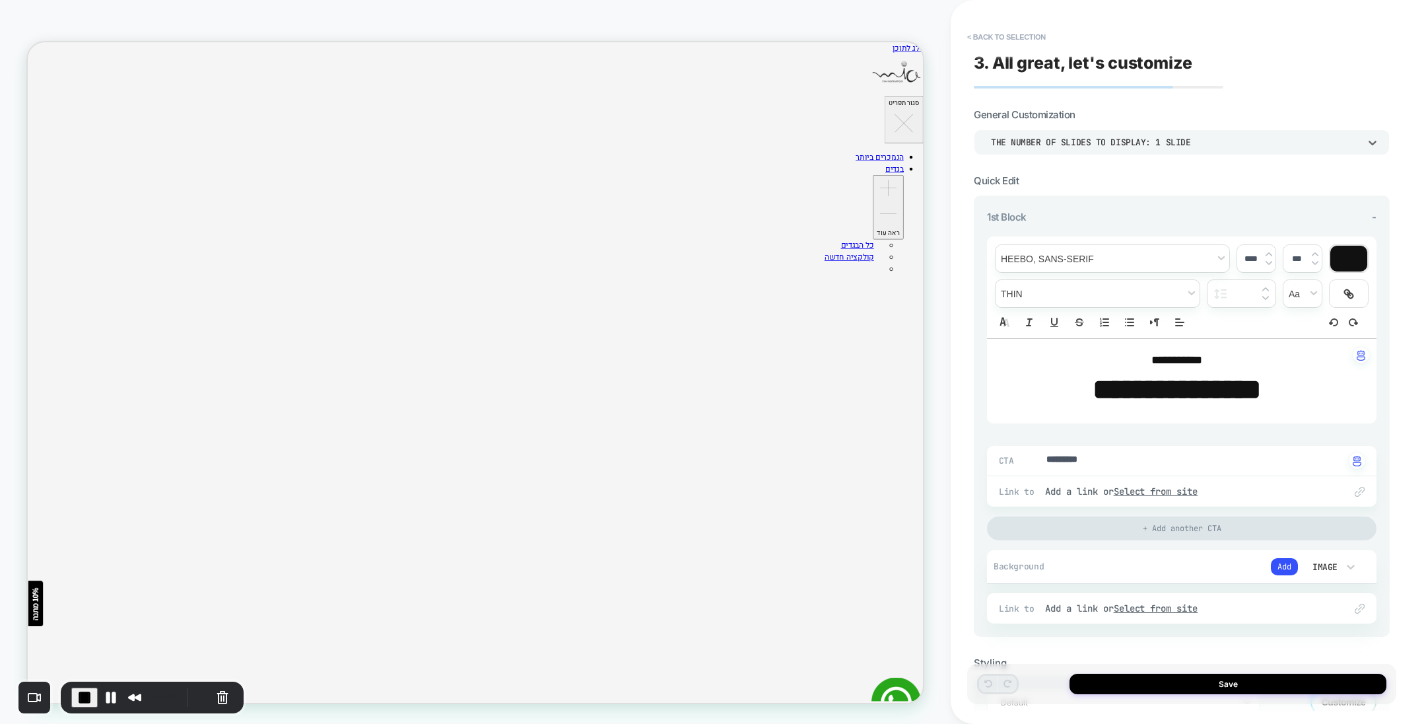
click at [1083, 133] on div "THE NUMBER OF SLIDES TO DISPLAY: 1 SLIDE" at bounding box center [1182, 141] width 416 height 25
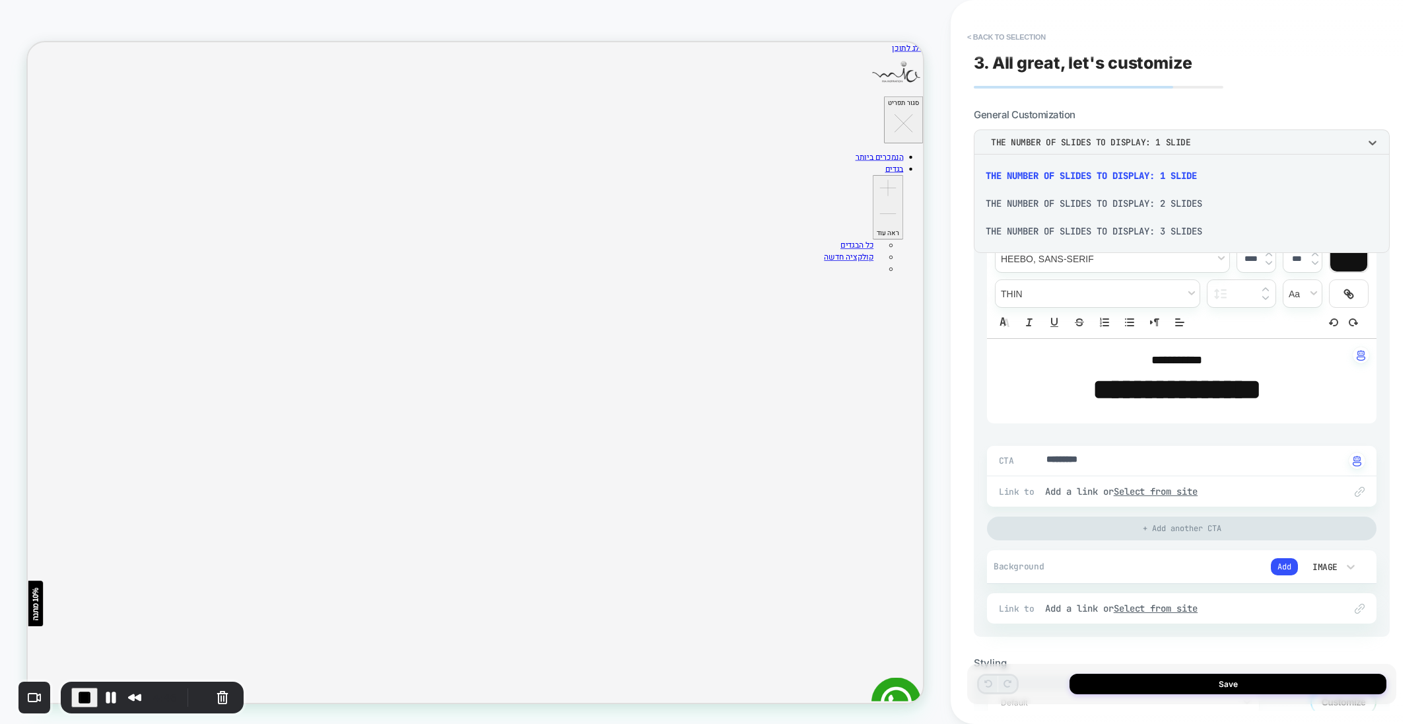
click at [1178, 234] on div "THE NUMBER OF SLIDES TO DISPLAY: 3 SLIDES" at bounding box center [1181, 231] width 405 height 28
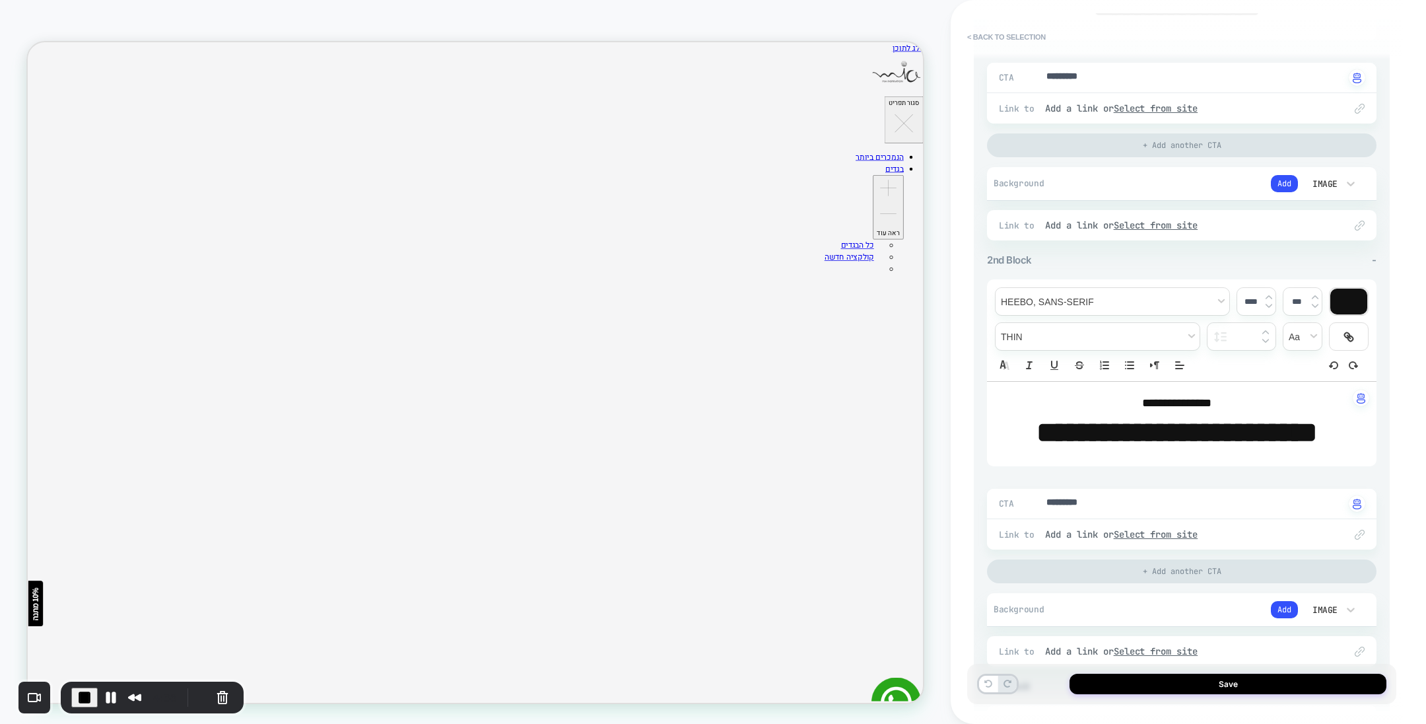
scroll to position [0, 0]
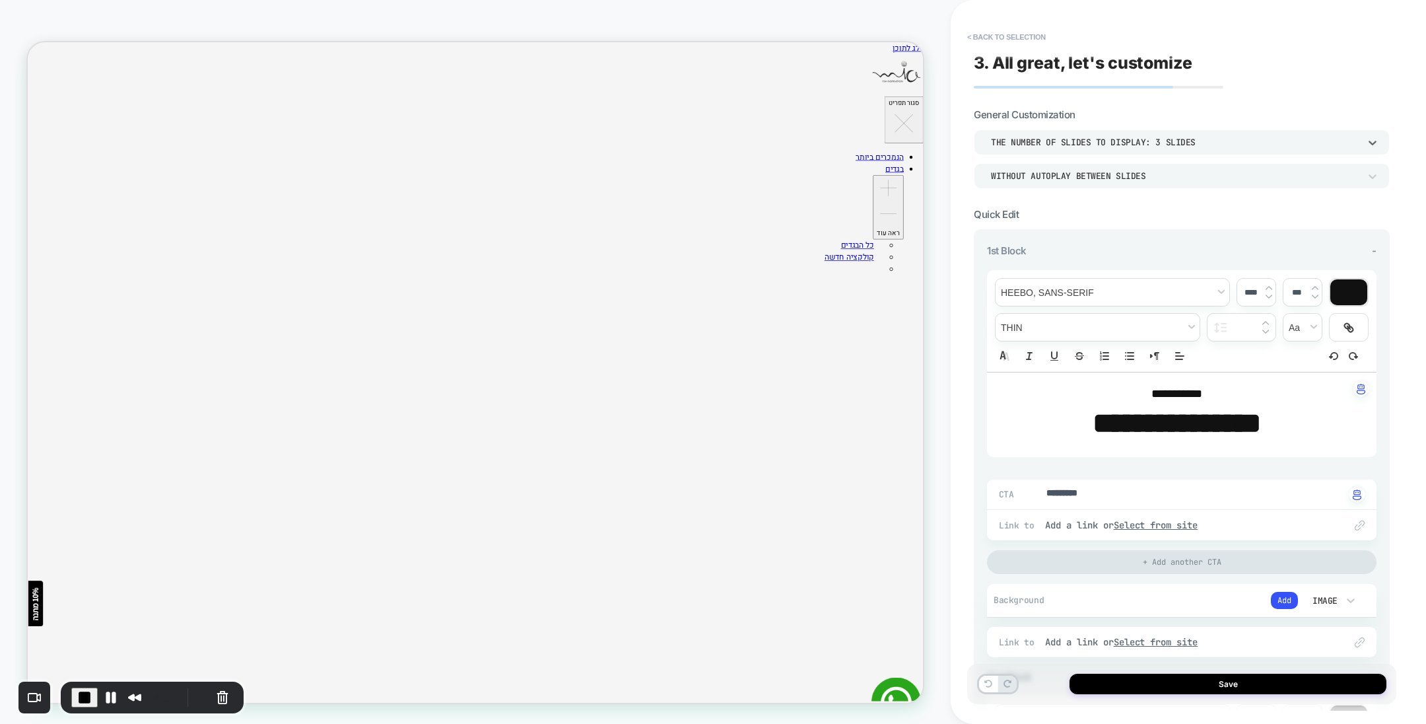
click at [1208, 683] on button "Save" at bounding box center [1228, 683] width 317 height 20
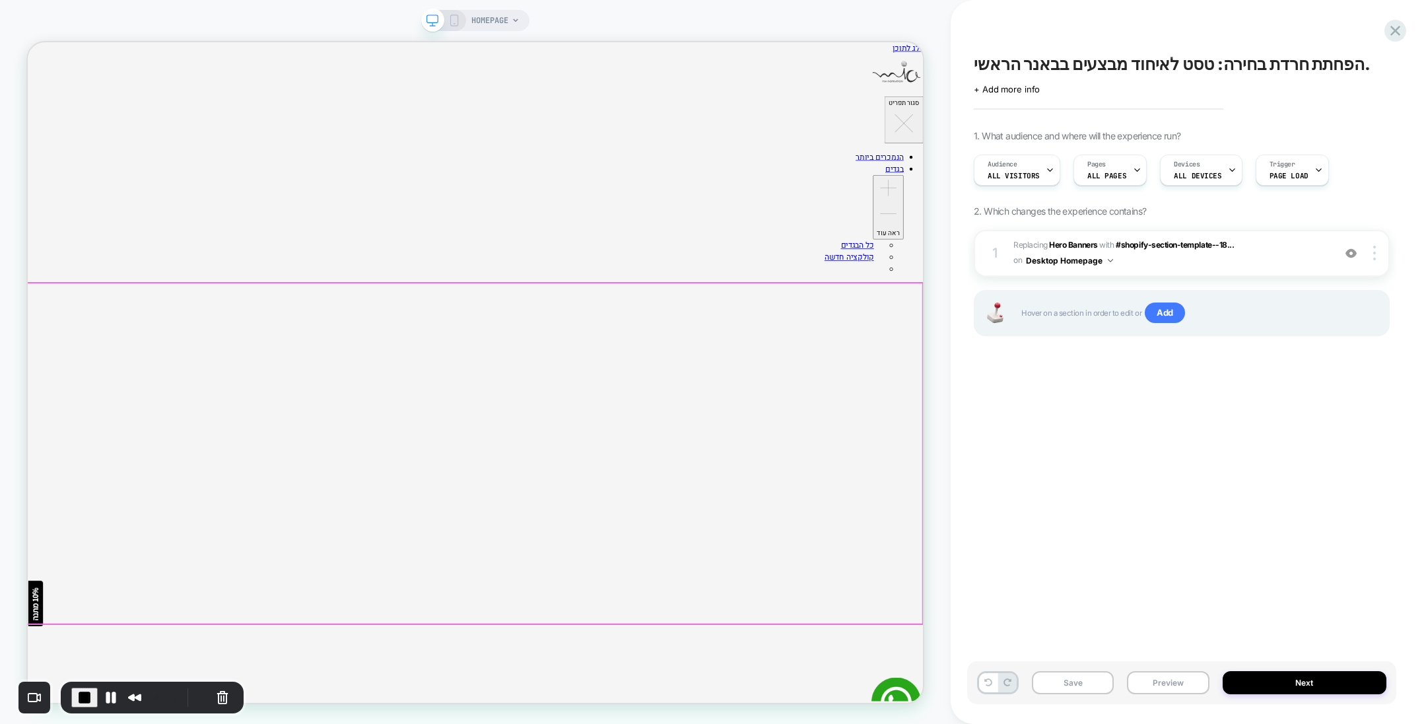
click at [86, 687] on button "End Recording" at bounding box center [84, 697] width 26 height 20
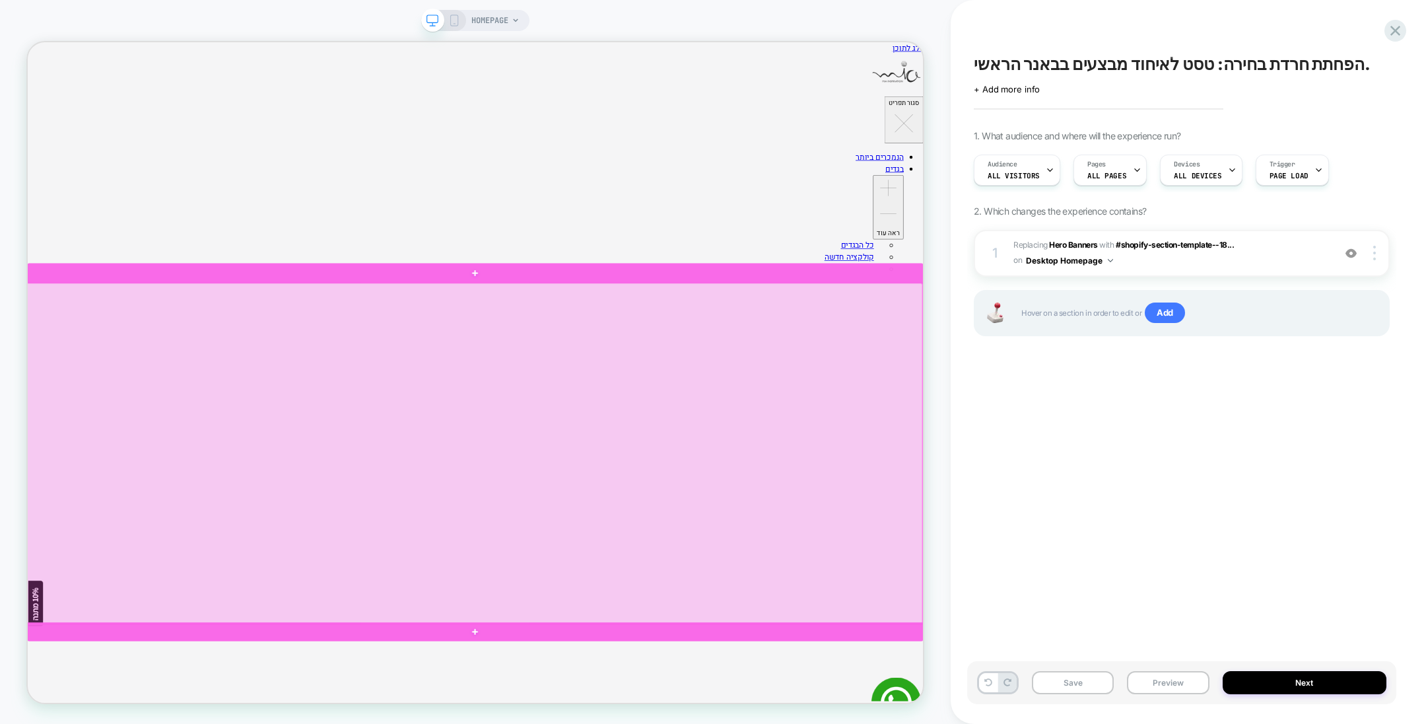
click at [1176, 509] on div at bounding box center [624, 590] width 1196 height 454
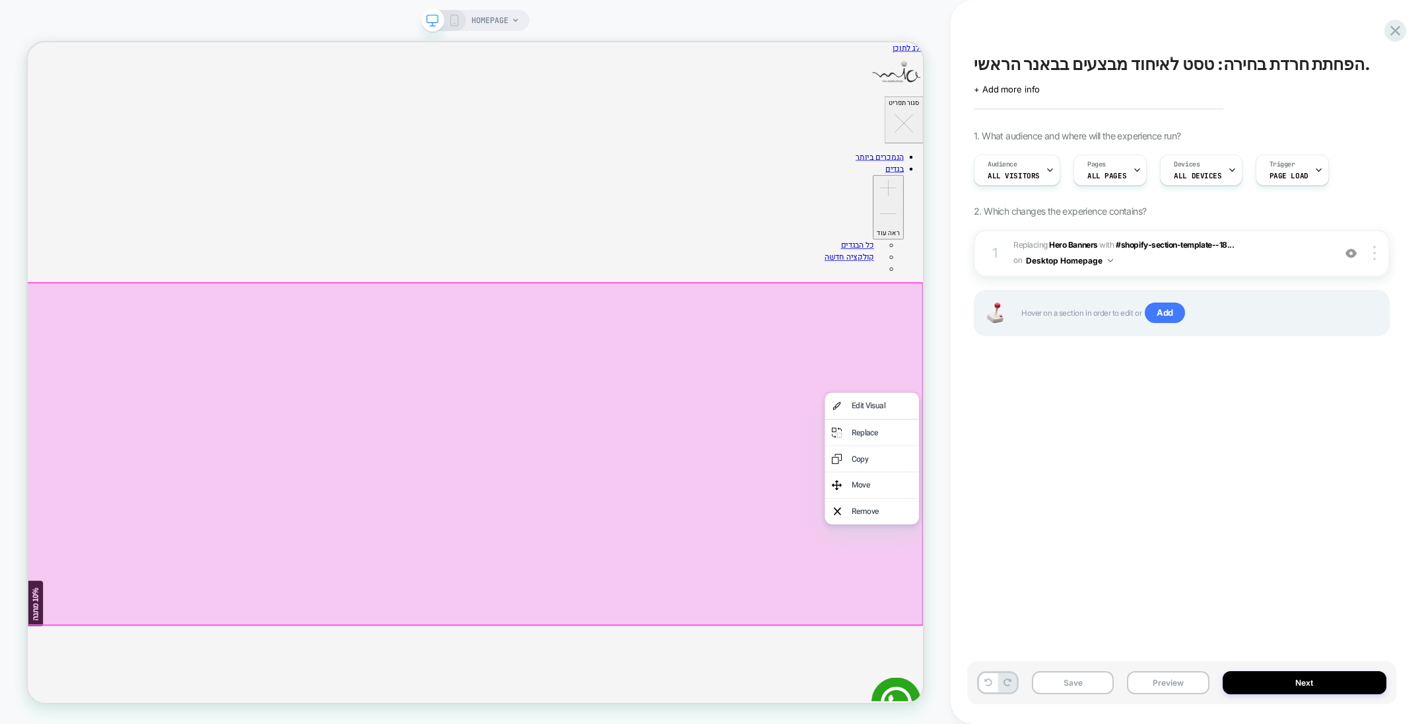
click at [1185, 527] on div "Edit Visual" at bounding box center [1166, 527] width 81 height 16
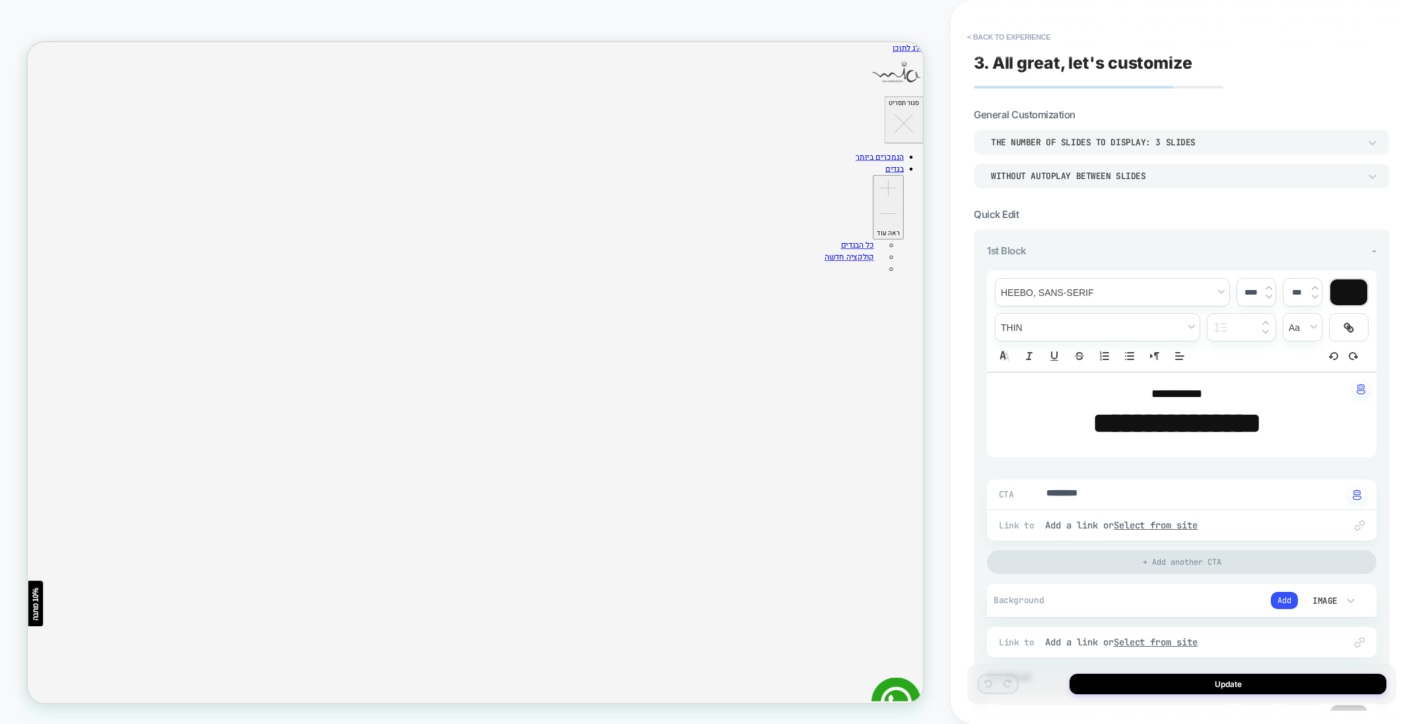
type textarea "*"
click at [1123, 171] on div "WITHOUT AUTOPLAY BETWEEN SLIDES" at bounding box center [1175, 175] width 368 height 11
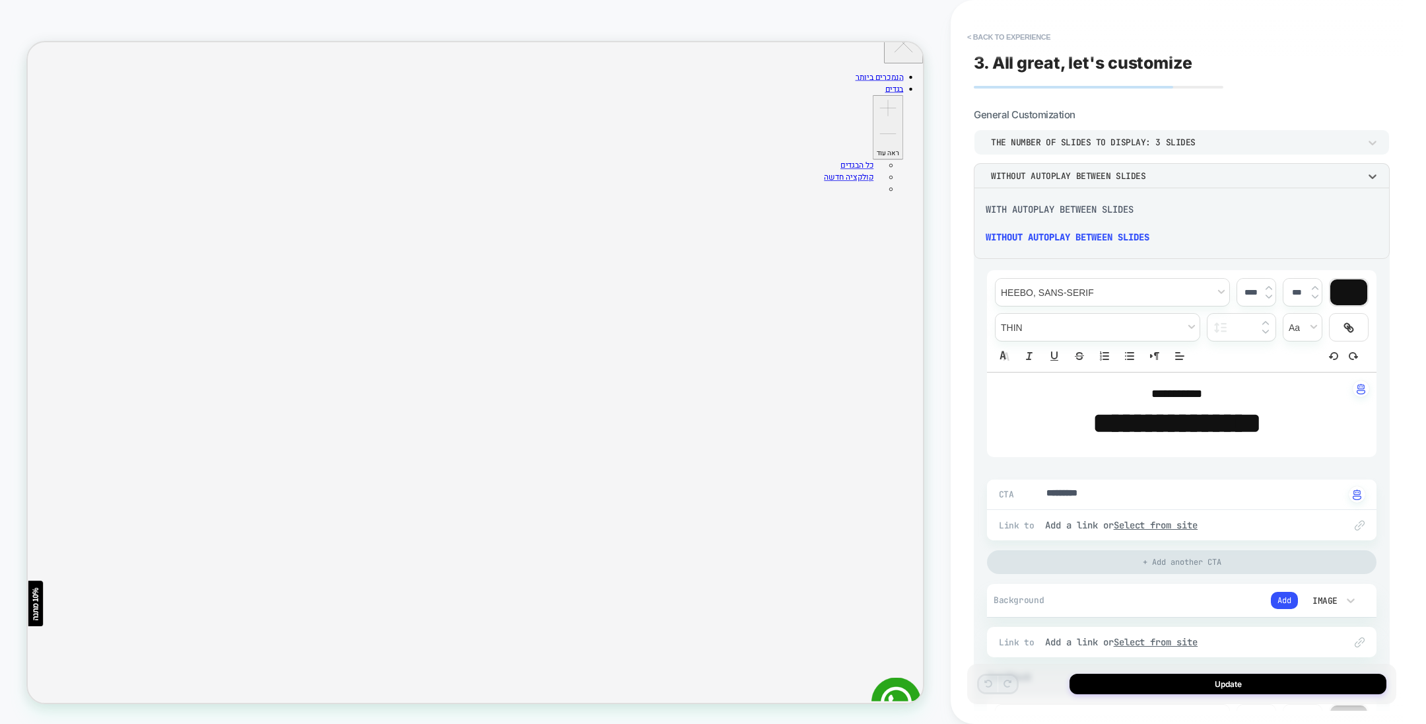
click at [1193, 174] on div at bounding box center [713, 362] width 1426 height 724
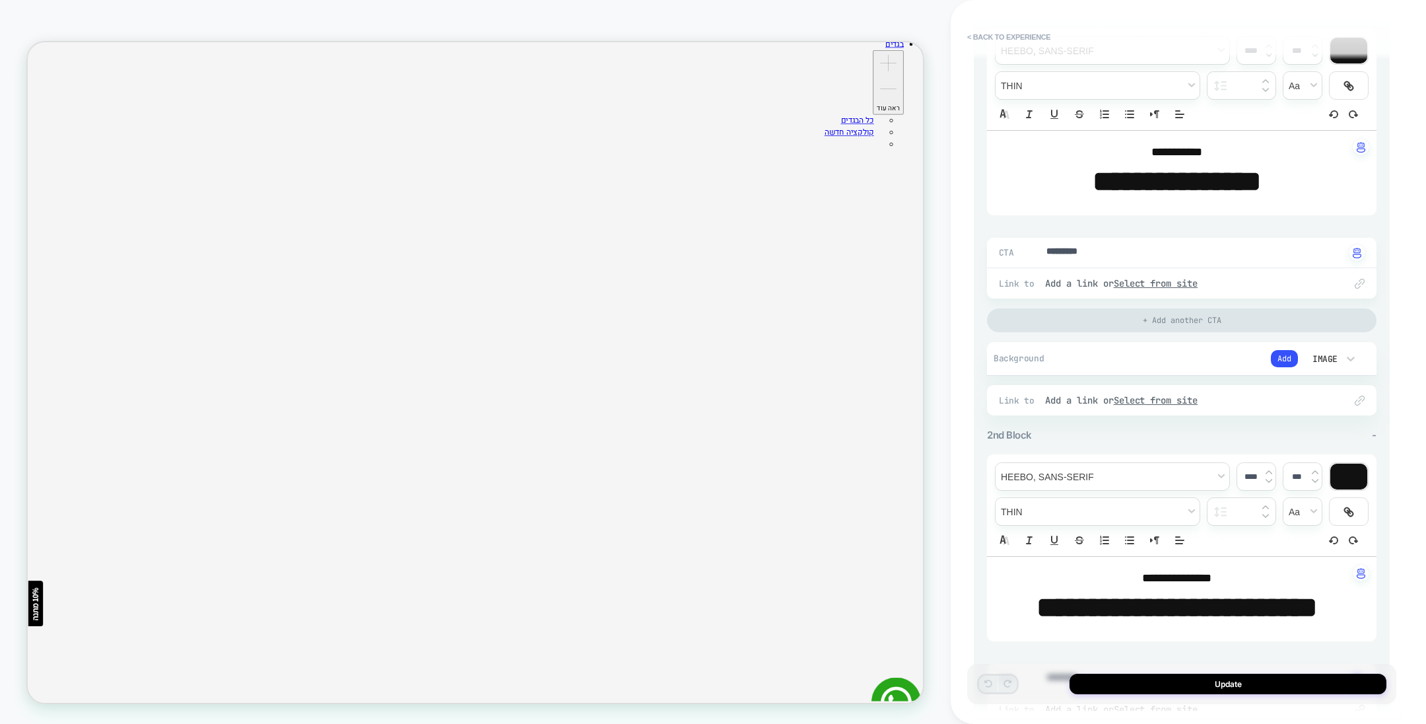
scroll to position [0, 0]
